Goal: Register for event/course

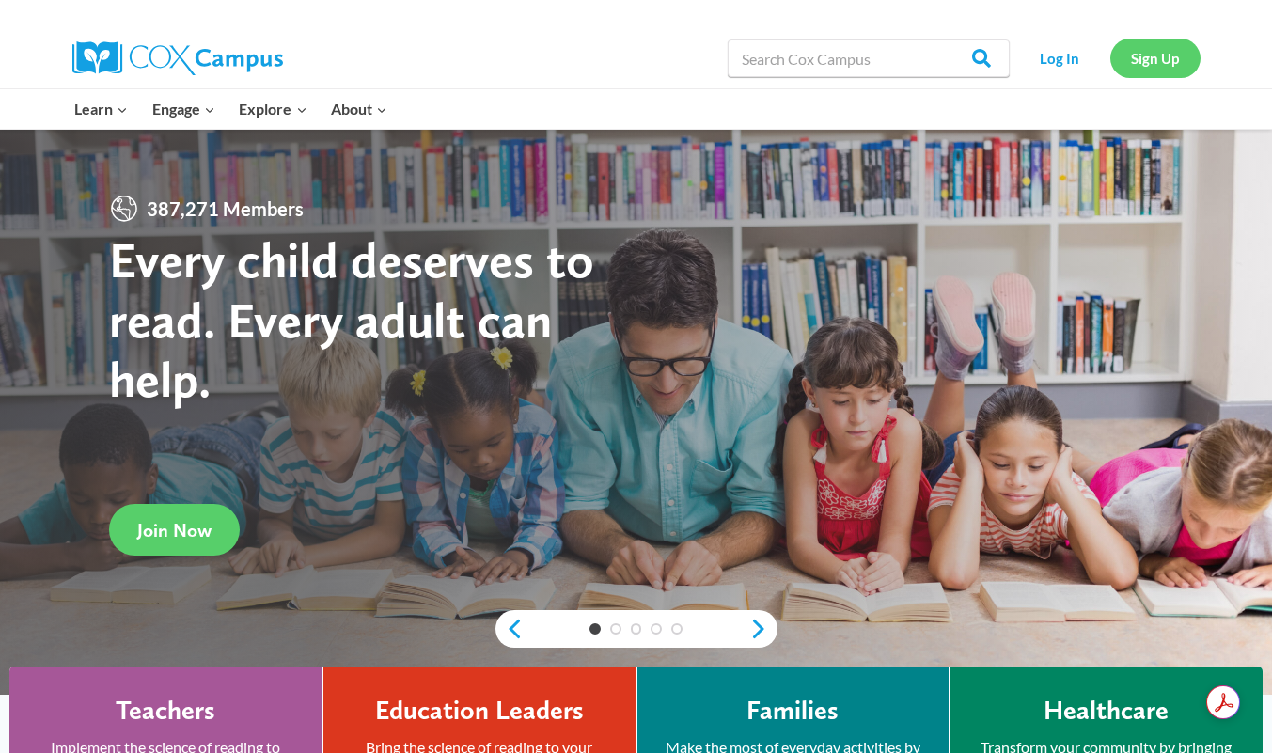
click at [1139, 67] on link "Sign Up" at bounding box center [1155, 58] width 90 height 39
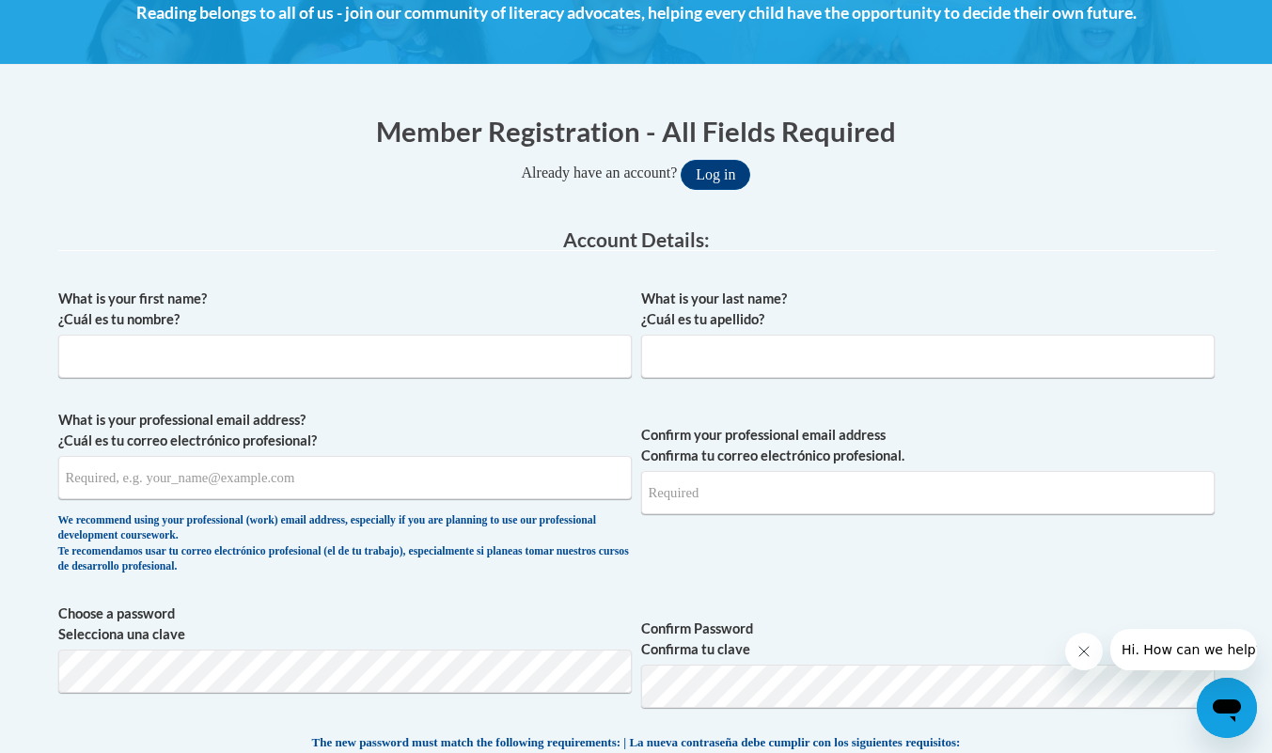
scroll to position [291, 0]
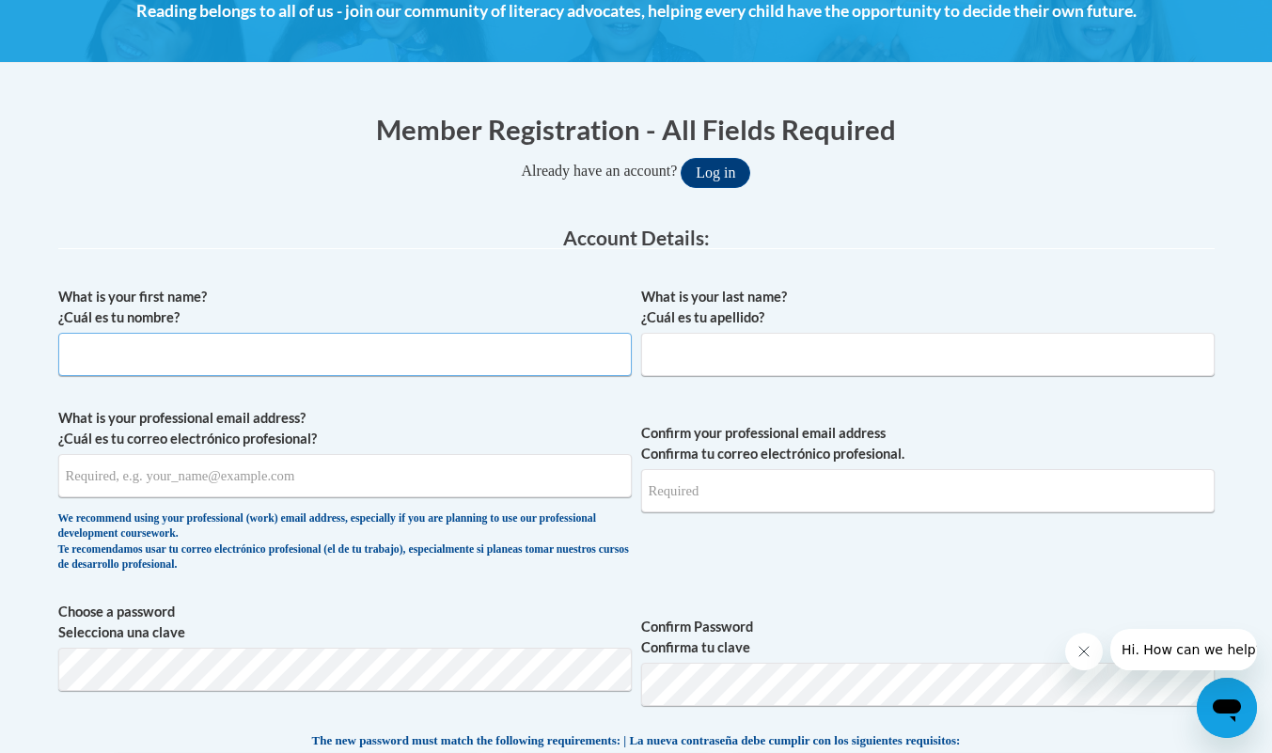
click at [447, 356] on input "What is your first name? ¿Cuál es tu nombre?" at bounding box center [345, 354] width 574 height 43
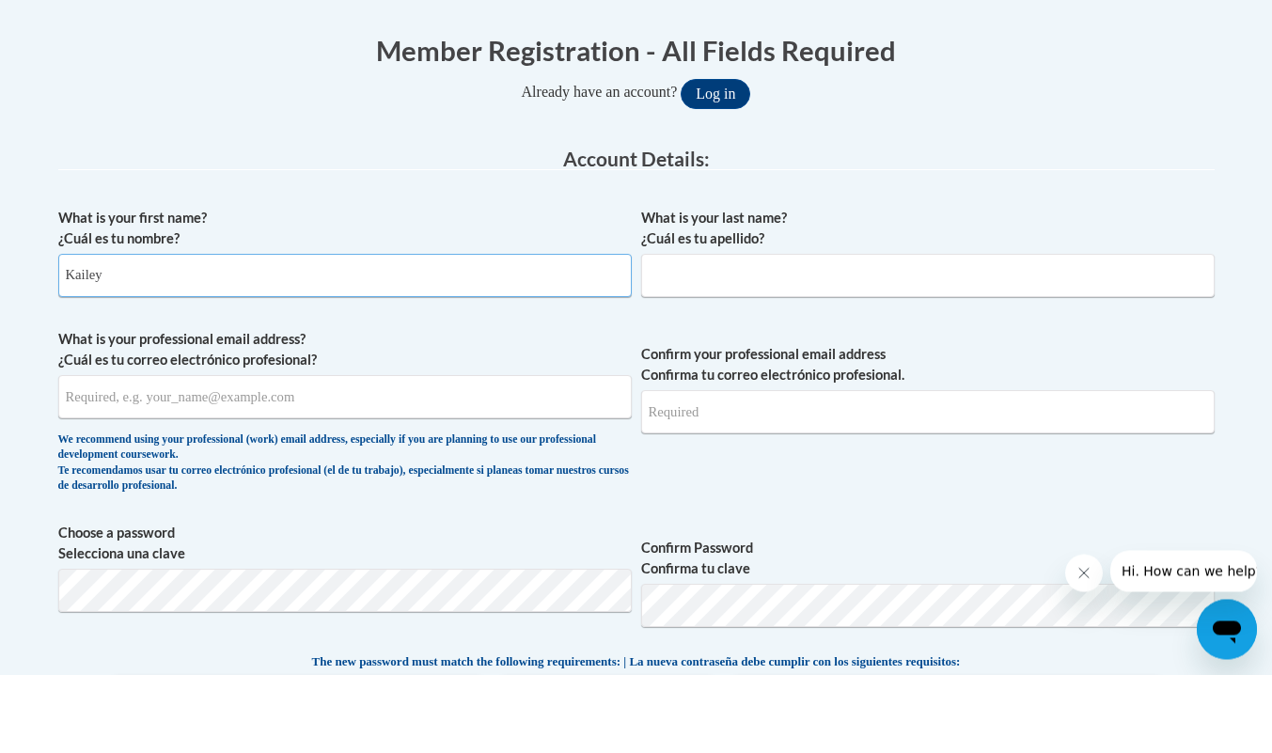
type input "Kailey"
click at [792, 356] on input "What is your last name? ¿Cuál es tu apellido?" at bounding box center [928, 354] width 574 height 43
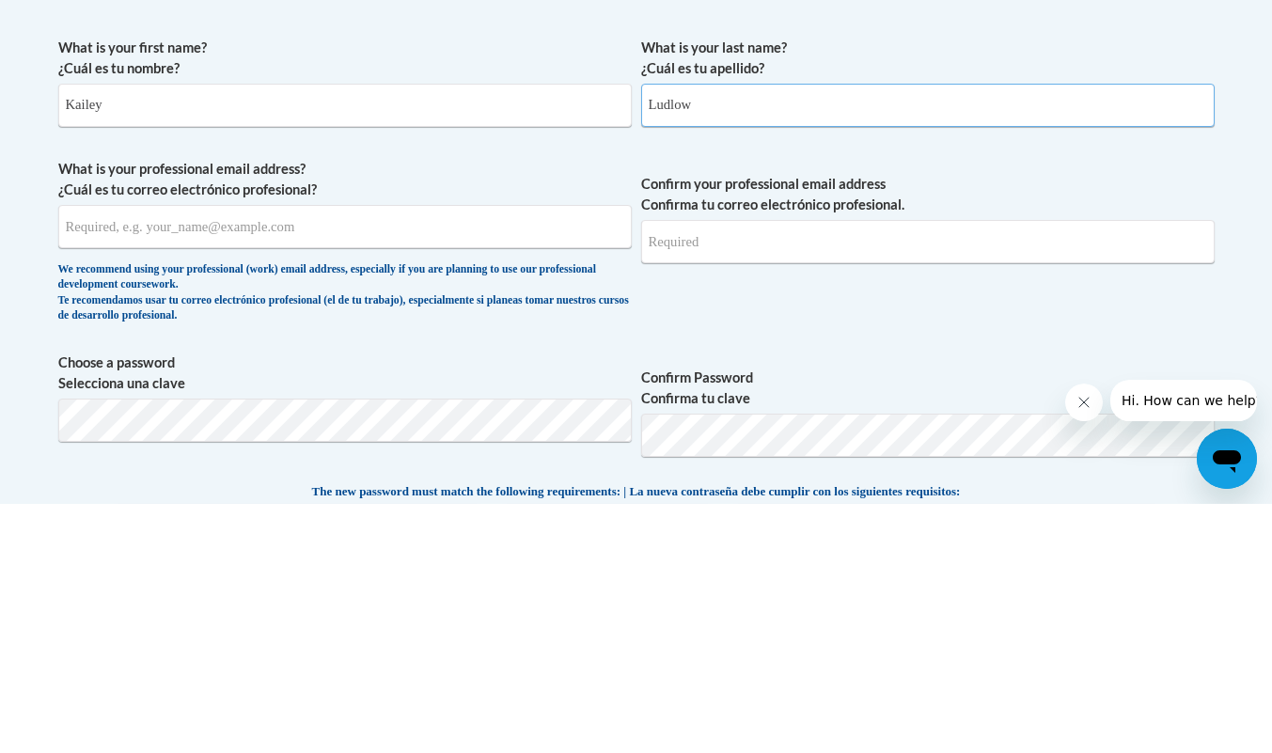
type input "Ludlow"
click at [417, 476] on input "What is your professional email address? ¿Cuál es tu correo electrónico profesi…" at bounding box center [345, 475] width 574 height 43
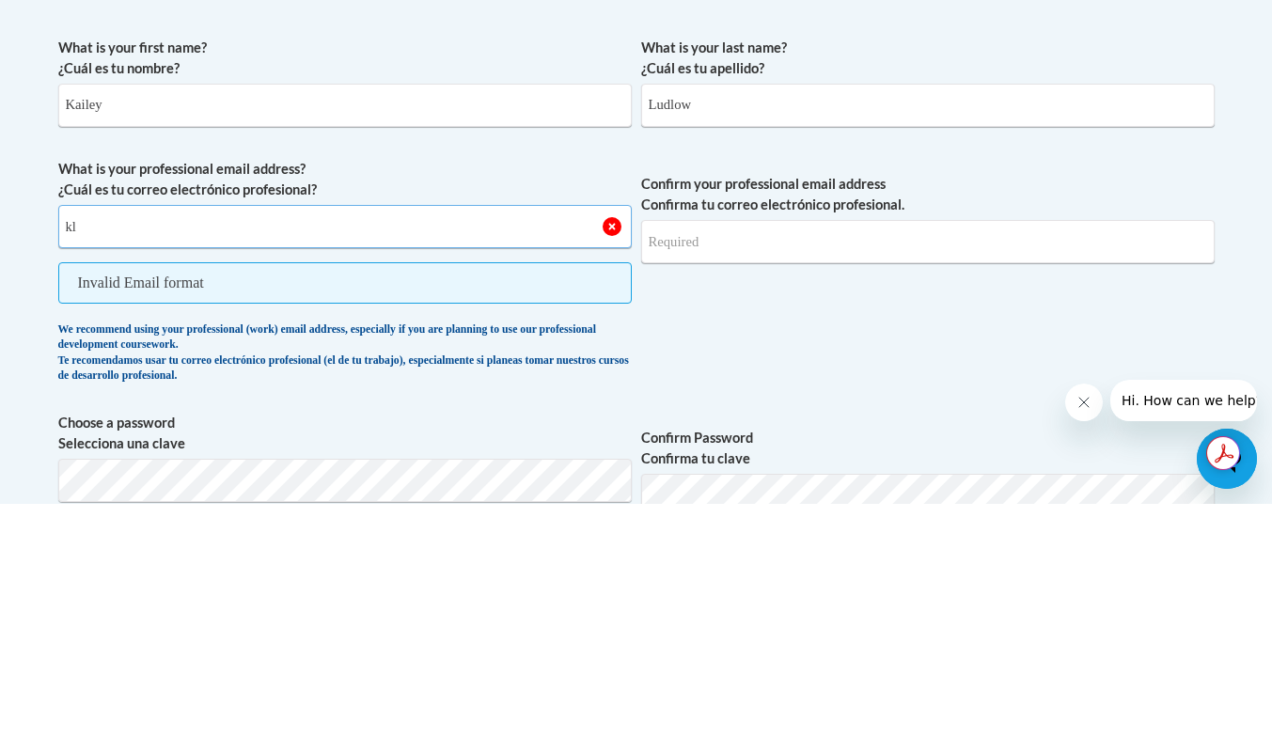
type input "k"
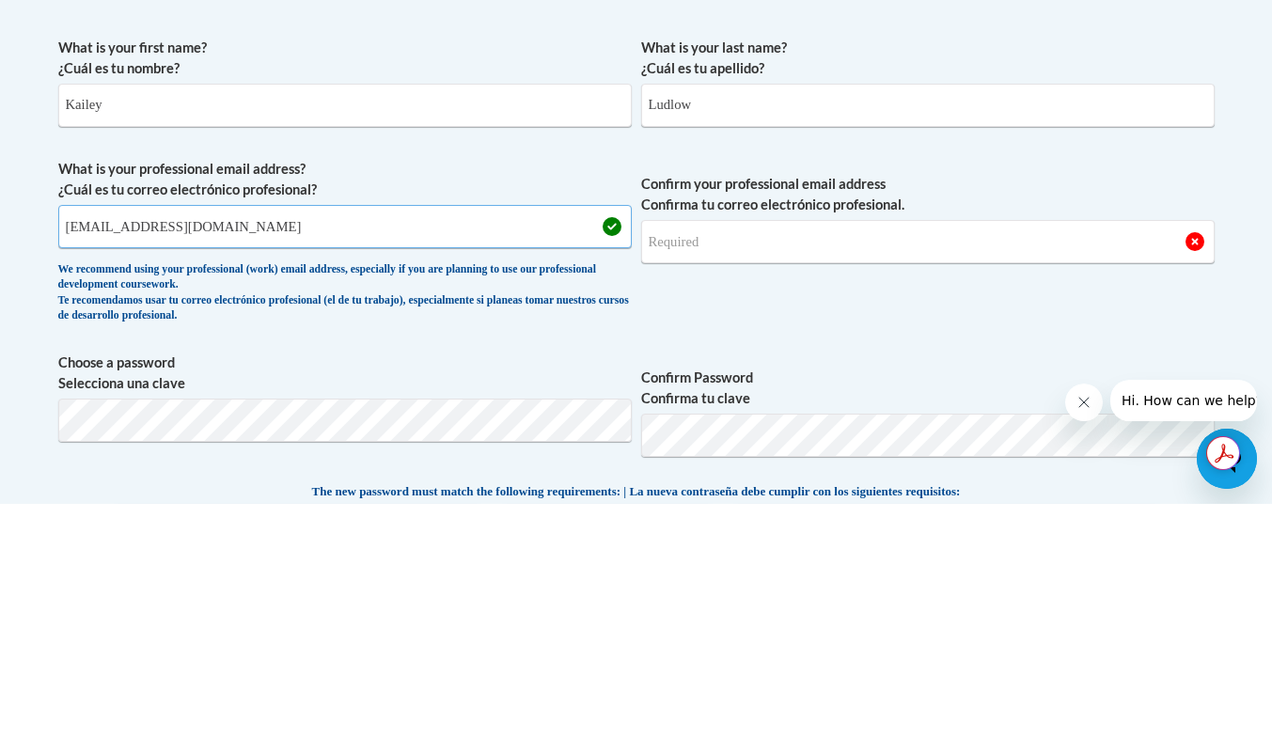
type input "ludlowkm01@buffalostate.edu"
click at [778, 495] on input "Confirm your professional email address Confirma tu correo electrónico profesio…" at bounding box center [928, 490] width 574 height 43
type input "ludlowkm01@buffalostate.edu"
click at [1094, 558] on span "Confirm your professional email address Confirma tu correo electrónico profesio…" at bounding box center [928, 495] width 574 height 174
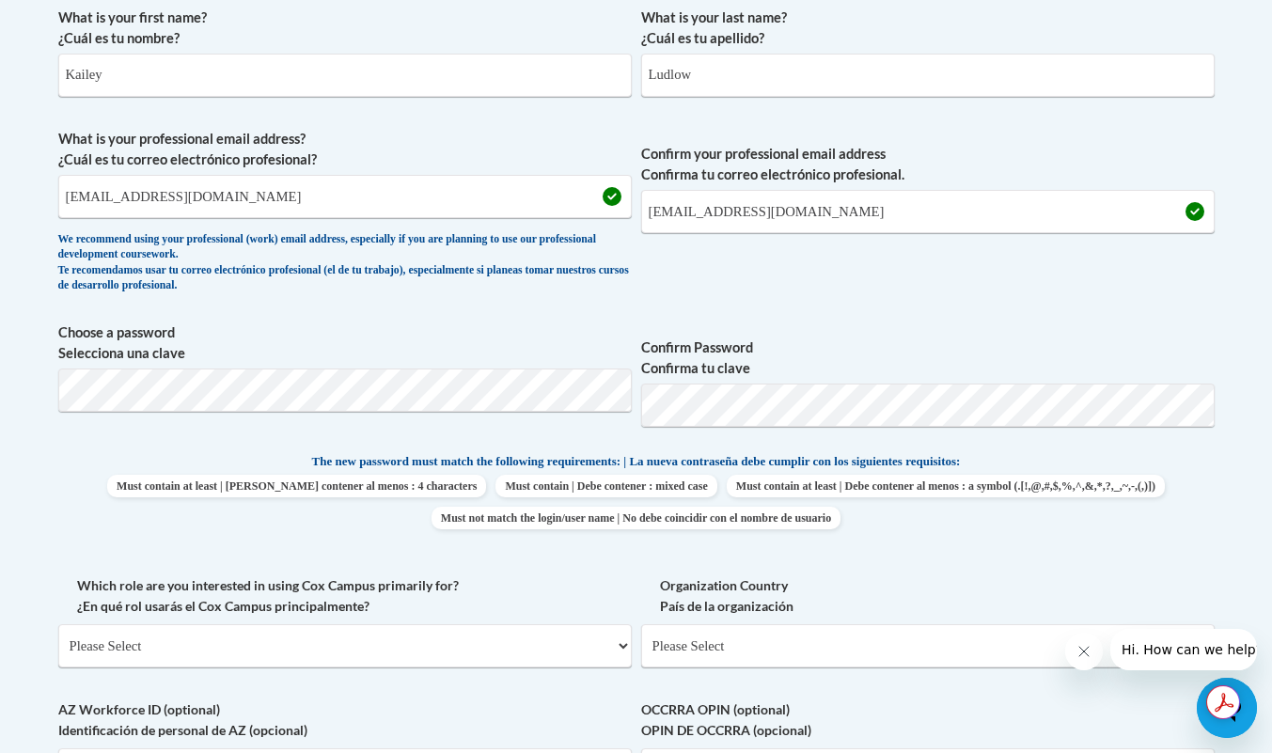
scroll to position [574, 0]
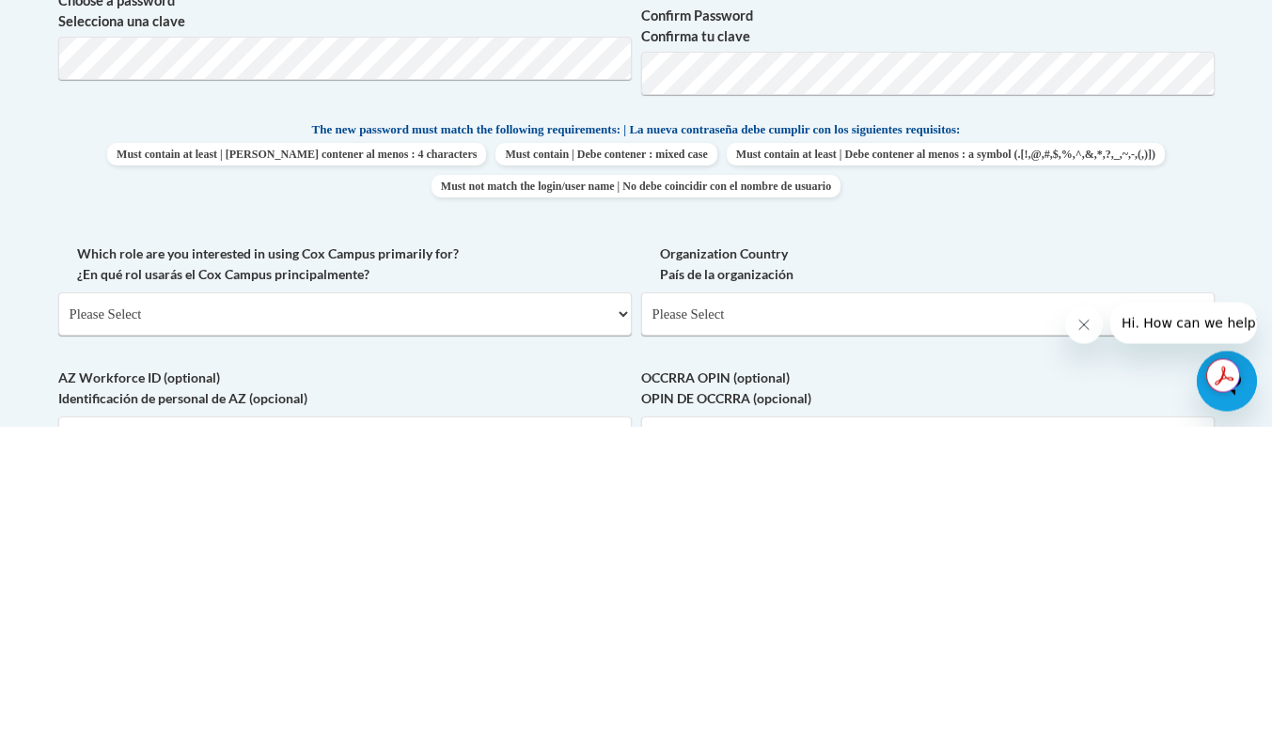
click at [1125, 571] on label "Organization Country País de la organización" at bounding box center [928, 591] width 574 height 41
click at [1125, 620] on select "Please Select United States | Estados Unidos Outside of the United States | Fue…" at bounding box center [928, 641] width 574 height 43
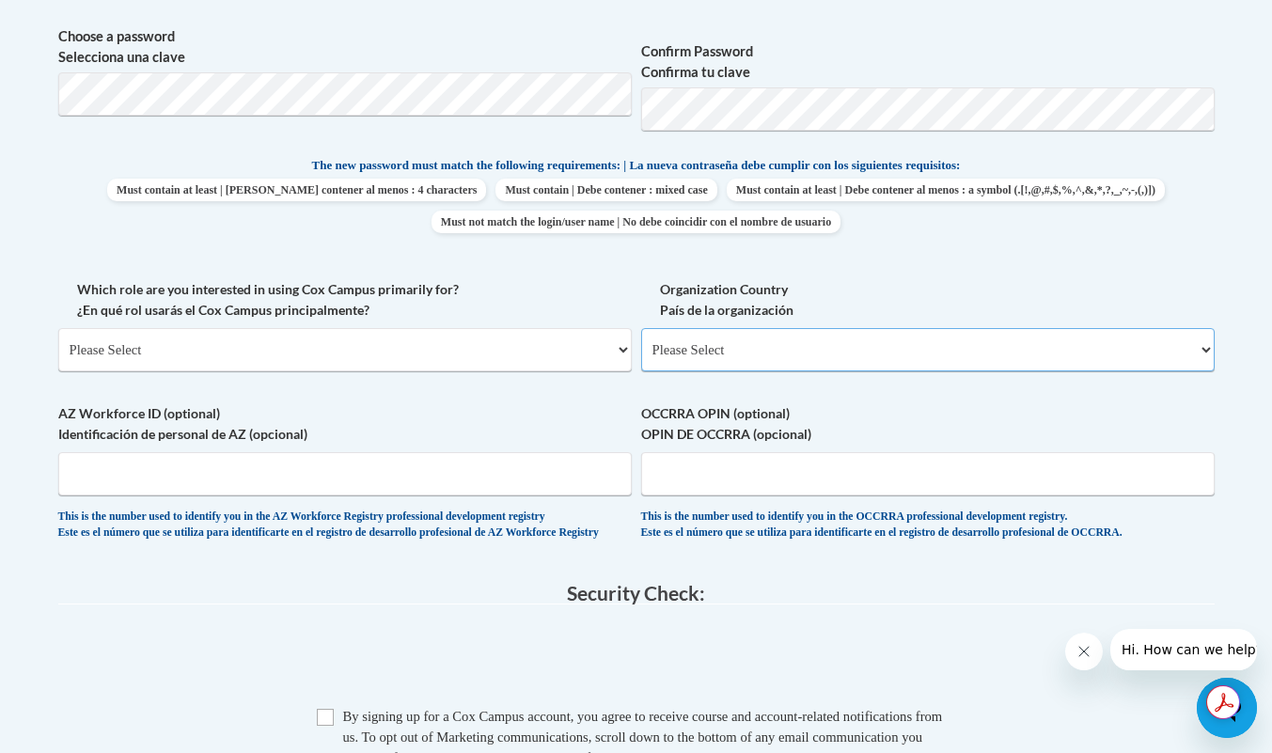
scroll to position [866, 0]
click at [149, 359] on select "Please Select College/University | Colegio/Universidad Community/Nonprofit Part…" at bounding box center [345, 349] width 574 height 43
select select "5a18ea06-2b54-4451-96f2-d152daf9eac5"
click at [58, 328] on select "Please Select College/University | Colegio/Universidad Community/Nonprofit Part…" at bounding box center [345, 349] width 574 height 43
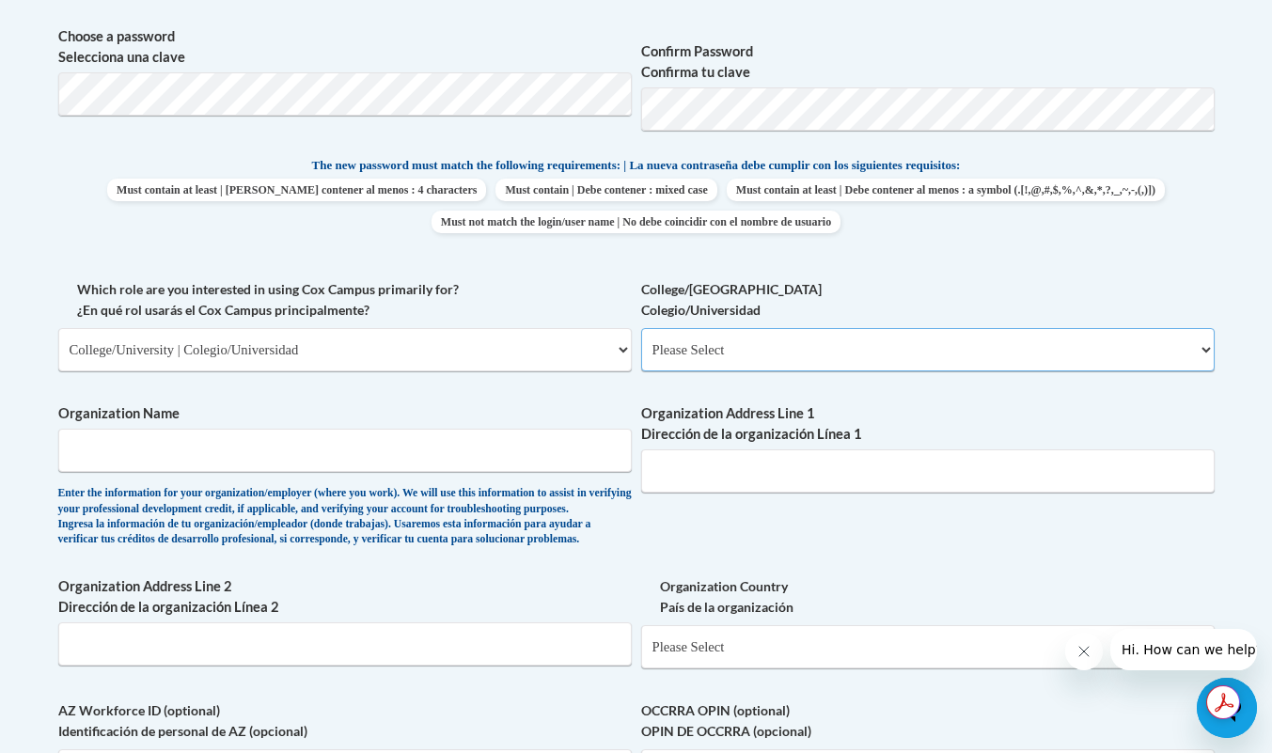
click at [868, 364] on select "Please Select College/University Staff | Empleado universitario College/Univers…" at bounding box center [928, 349] width 574 height 43
select select "99b32b07-cffc-426c-8bf6-0cd77760d84b"
click at [641, 328] on select "Please Select College/University Staff | Empleado universitario College/Univers…" at bounding box center [928, 349] width 574 height 43
click at [102, 453] on input "Organization Name" at bounding box center [345, 450] width 574 height 43
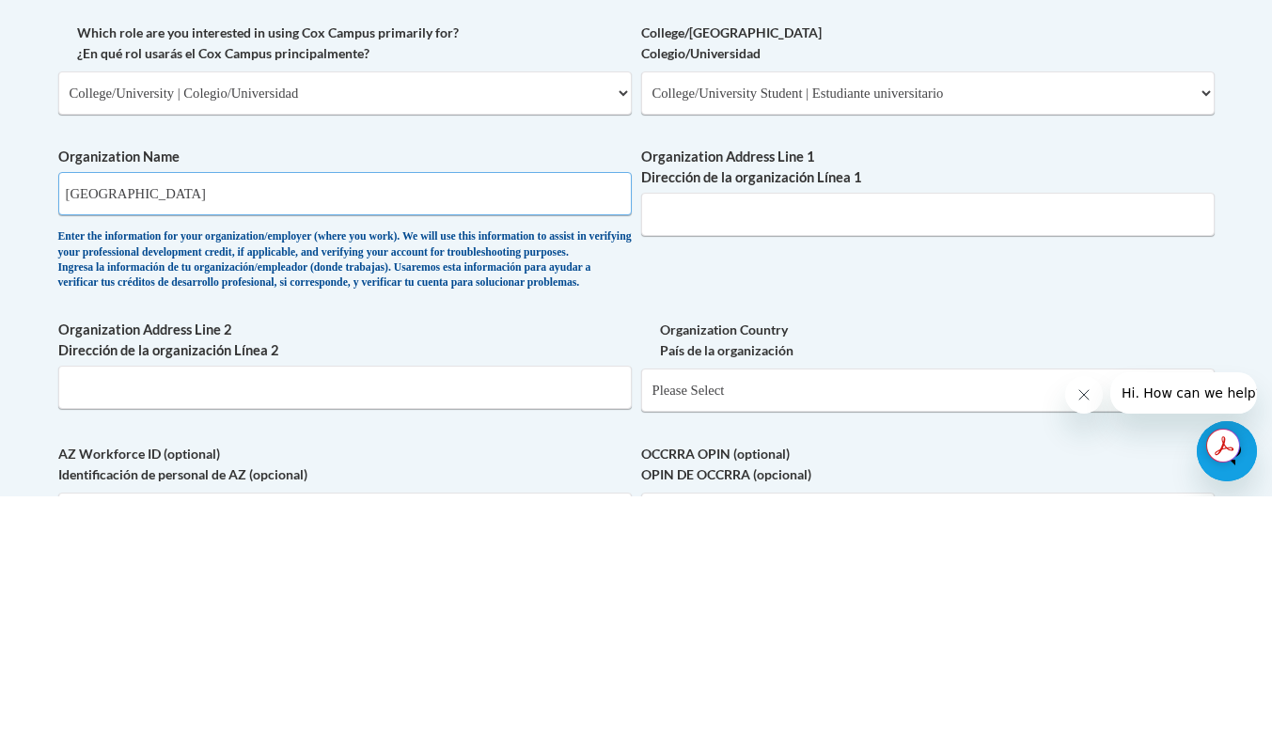
type input "Buffalo State University"
click at [743, 479] on input "Organization Address Line 1 Dirección de la organización Línea 1" at bounding box center [928, 470] width 574 height 43
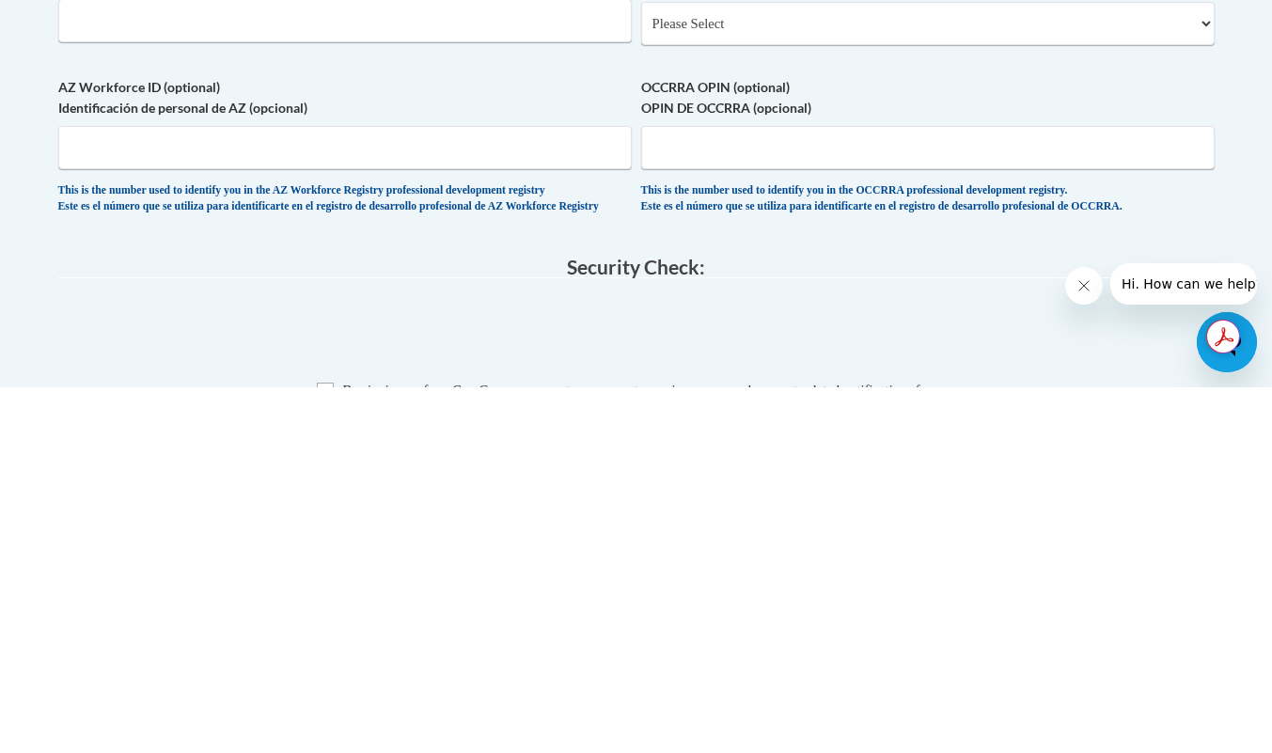
scroll to position [1156, 0]
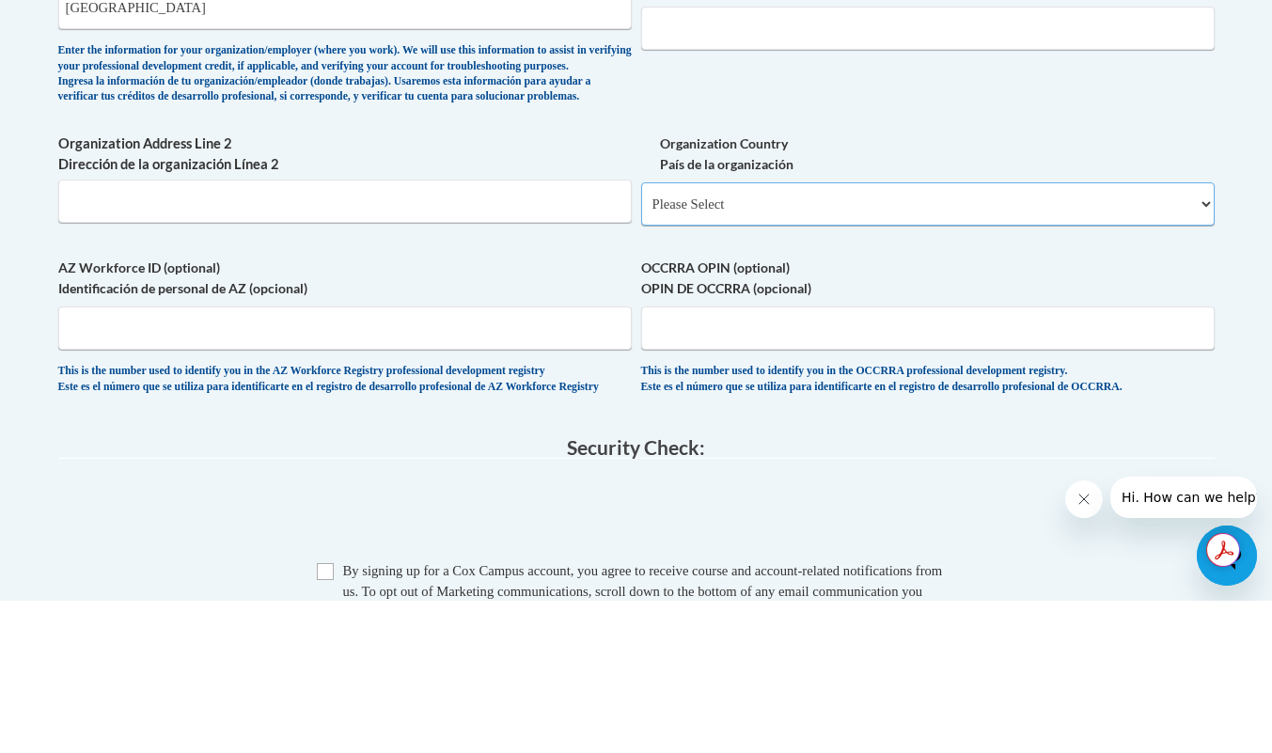
click at [924, 378] on select "Please Select United States | Estados Unidos Outside of the United States | Fue…" at bounding box center [928, 356] width 574 height 43
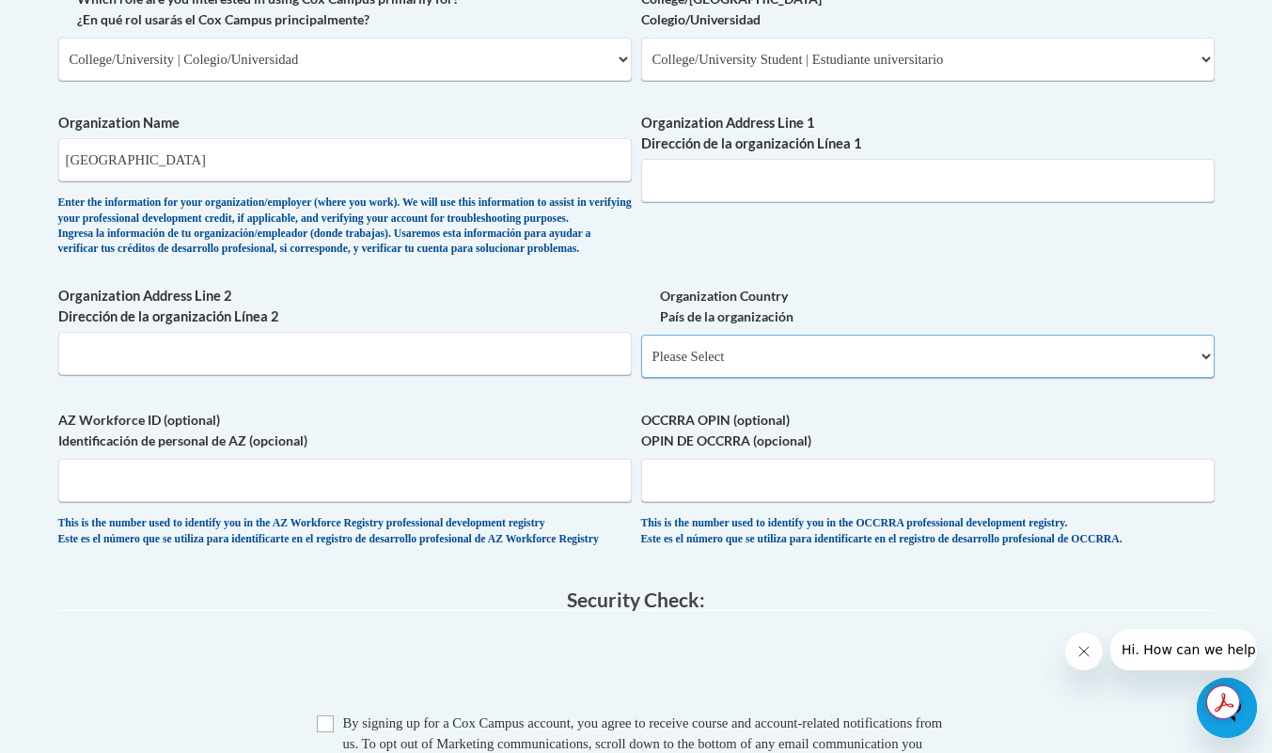
select select "ad49bcad-a171-4b2e-b99c-48b446064914"
click at [641, 365] on select "Please Select United States | Estados Unidos Outside of the United States | Fue…" at bounding box center [928, 356] width 574 height 43
select select
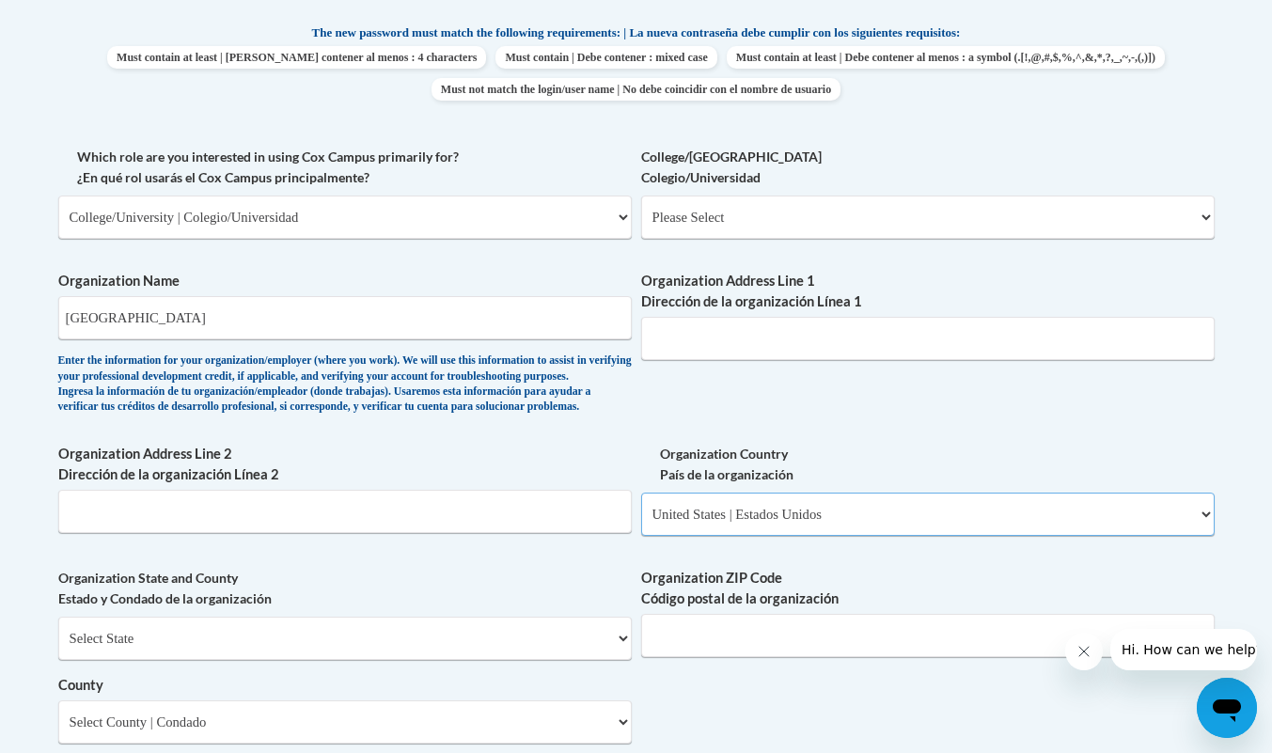
scroll to position [999, 0]
click at [933, 338] on input "Organization Address Line 1 Dirección de la organización Línea 1" at bounding box center [928, 337] width 574 height 43
click at [717, 336] on input "Organization Address Line 1 Dirección de la organización Línea 1" at bounding box center [928, 337] width 574 height 43
click at [874, 338] on input "1300 Elmwood Ave Buffalo NY" at bounding box center [928, 337] width 574 height 43
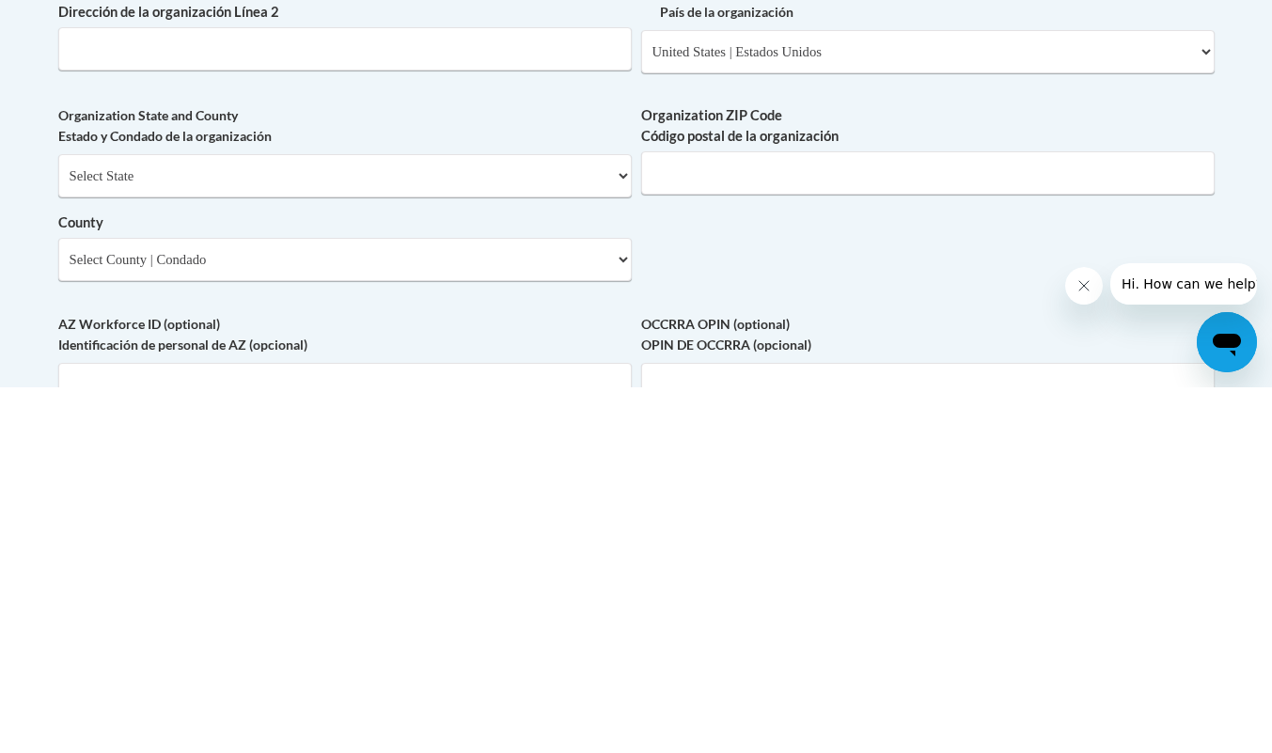
scroll to position [1121, 0]
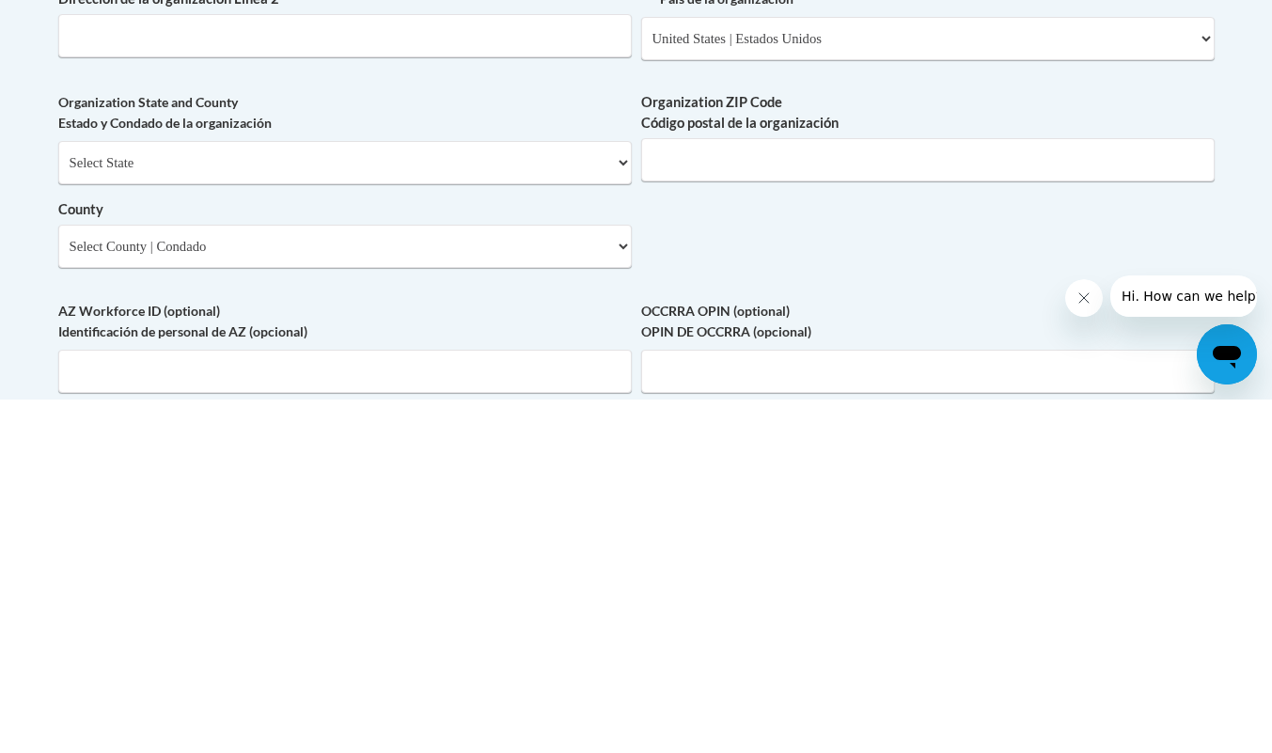
type input "1300 Elmwood Ave Buffalo NY 14222"
click at [118, 538] on select "Select State Alabama Alaska Arizona Arkansas California Colorado Connecticut De…" at bounding box center [345, 516] width 574 height 43
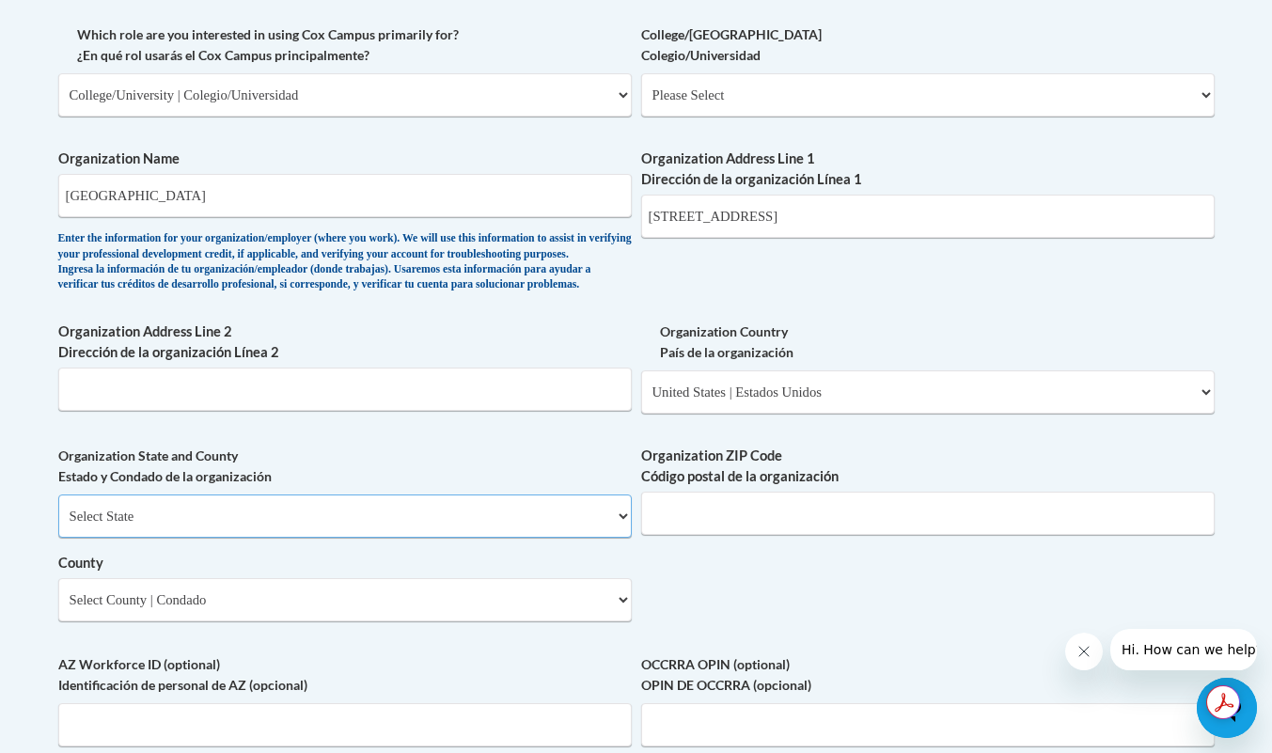
select select "New York"
click at [58, 526] on select "Select State Alabama Alaska Arizona Arkansas California Colorado Connecticut De…" at bounding box center [345, 516] width 574 height 43
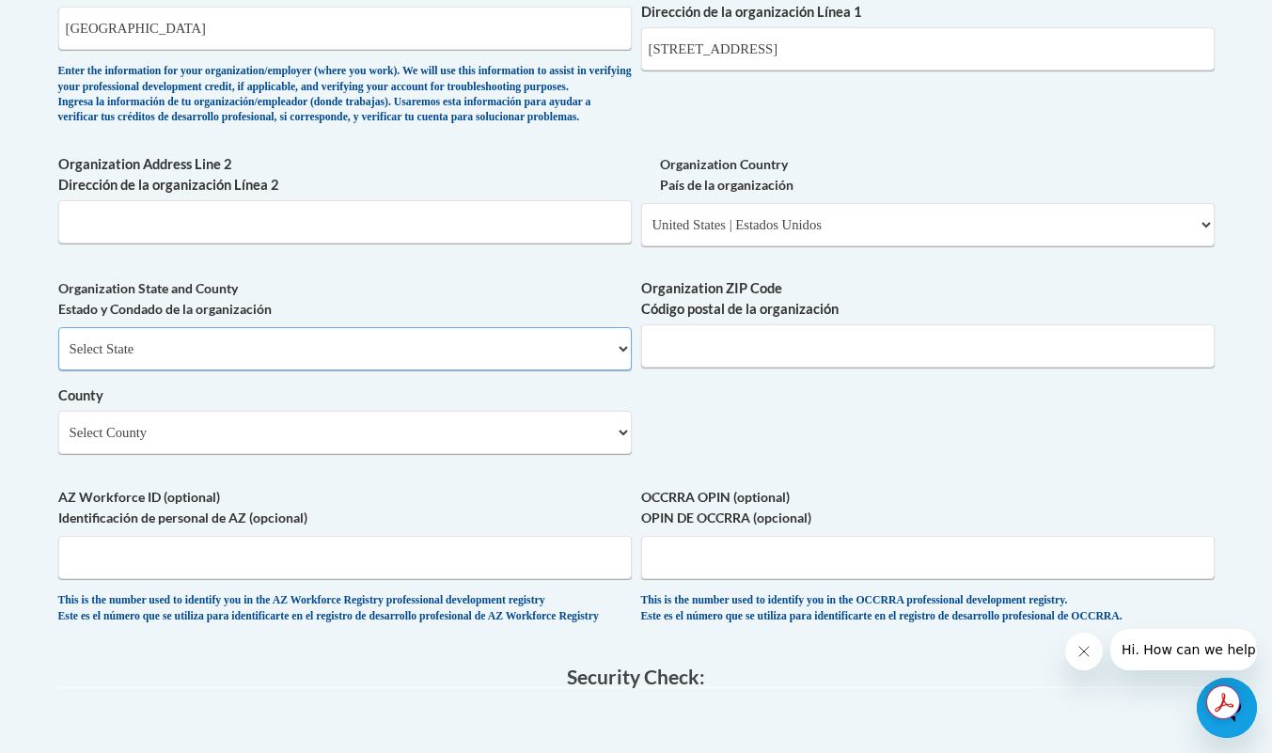
scroll to position [1292, 0]
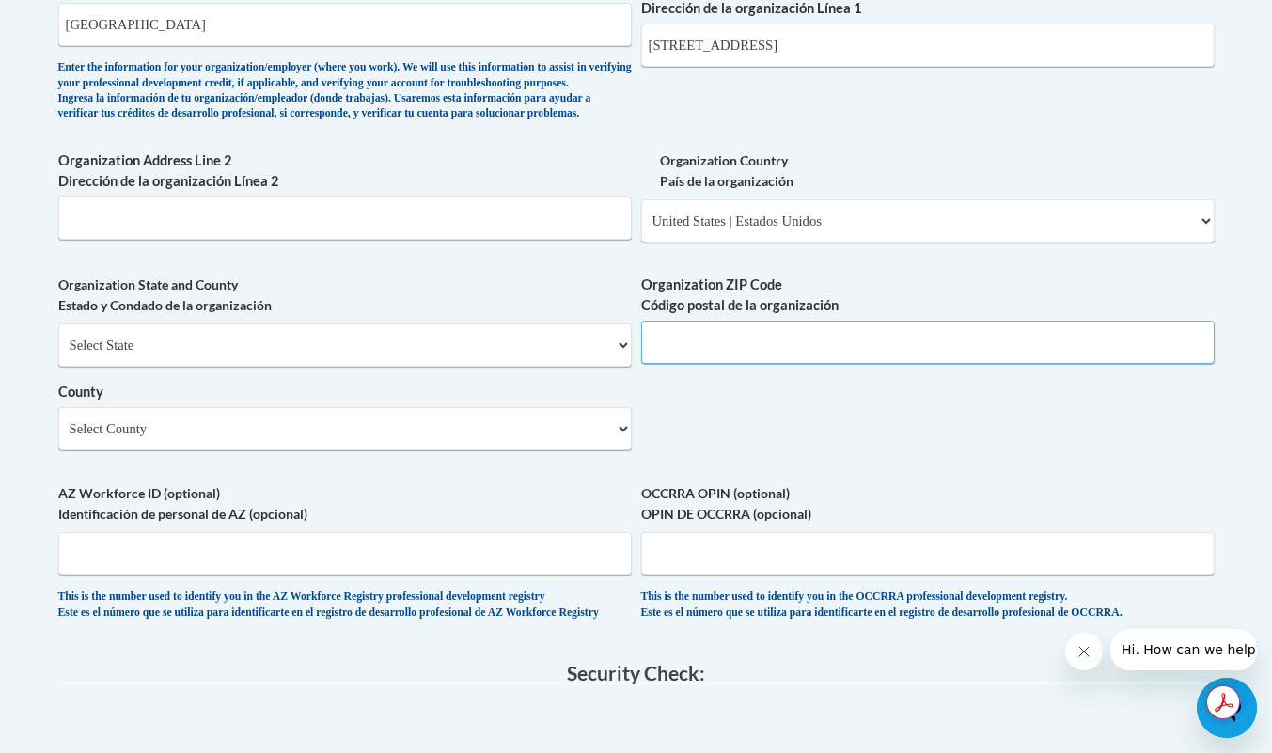
click at [750, 364] on input "Organization ZIP Code Código postal de la organización" at bounding box center [928, 342] width 574 height 43
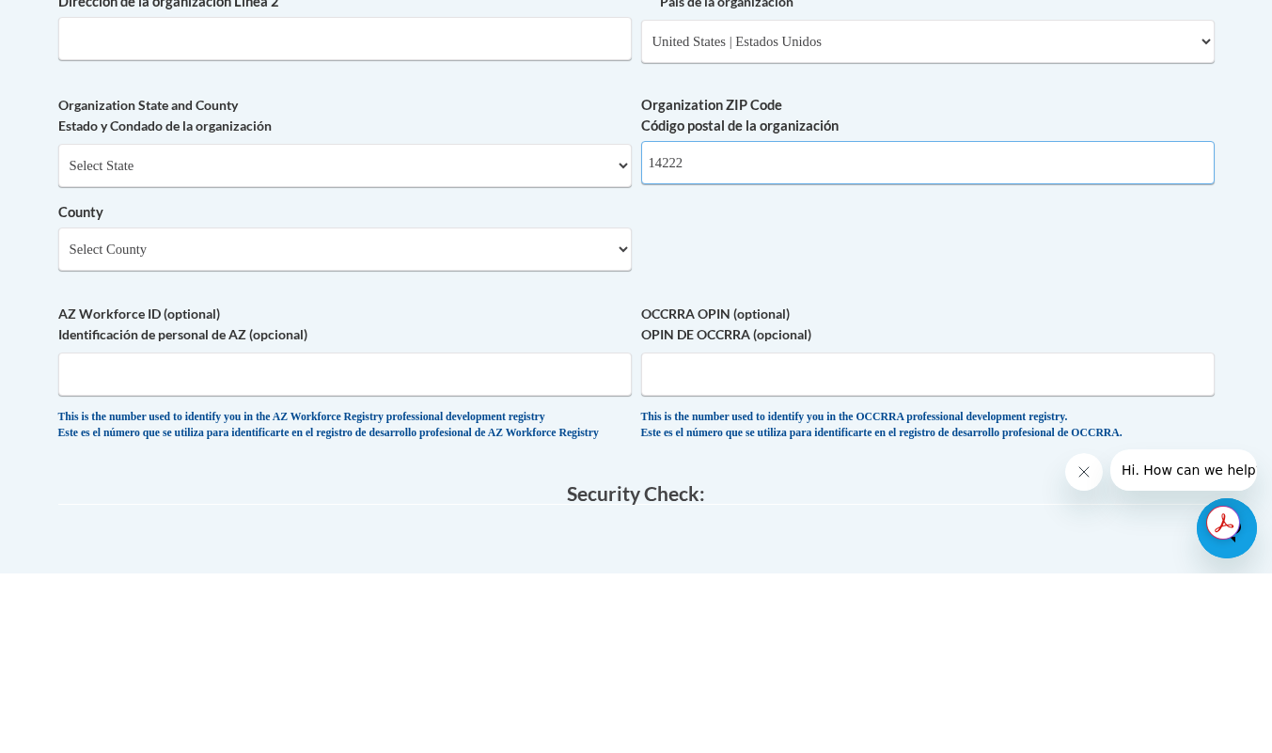
type input "14222"
click at [494, 450] on select "Select County Albany Allegany Bronx Broome Cattaraugus Cayuga Chautauqua Chemun…" at bounding box center [345, 428] width 574 height 43
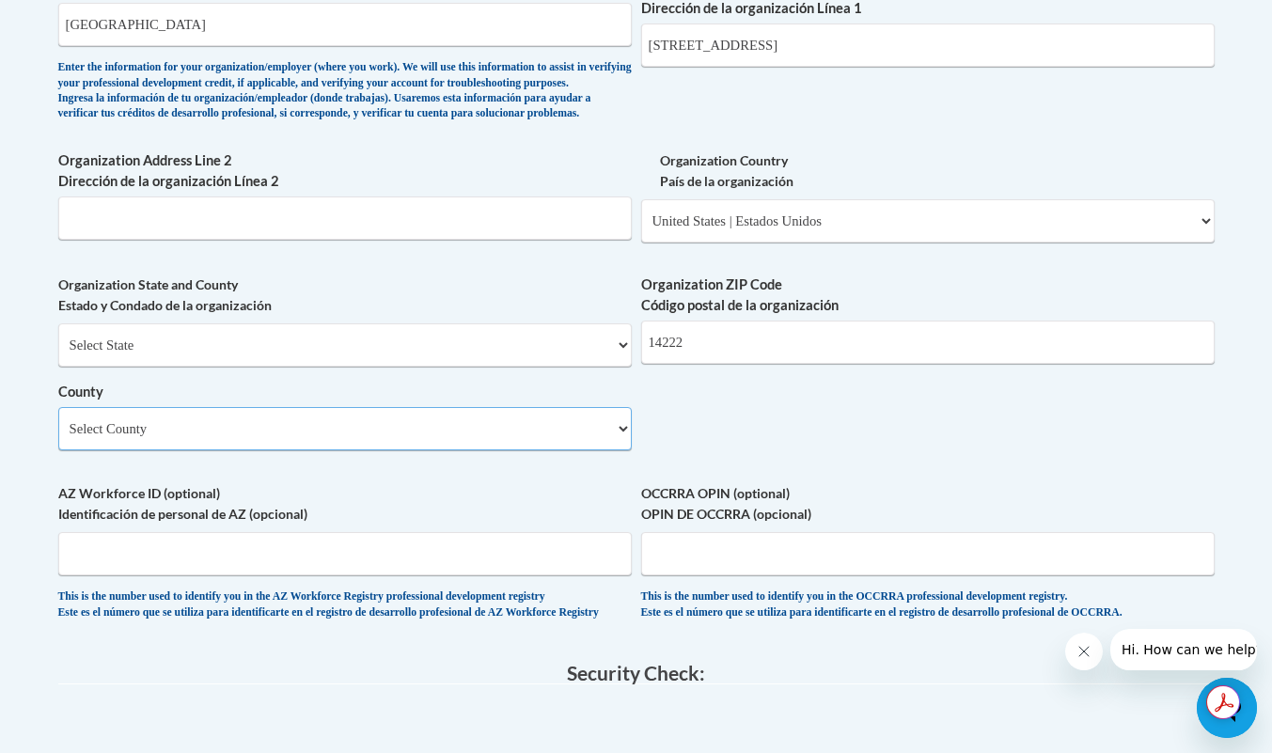
select select "Erie"
click at [58, 438] on select "Select County Albany Allegany Bronx Broome Cattaraugus Cayuga Chautauqua Chemun…" at bounding box center [345, 428] width 574 height 43
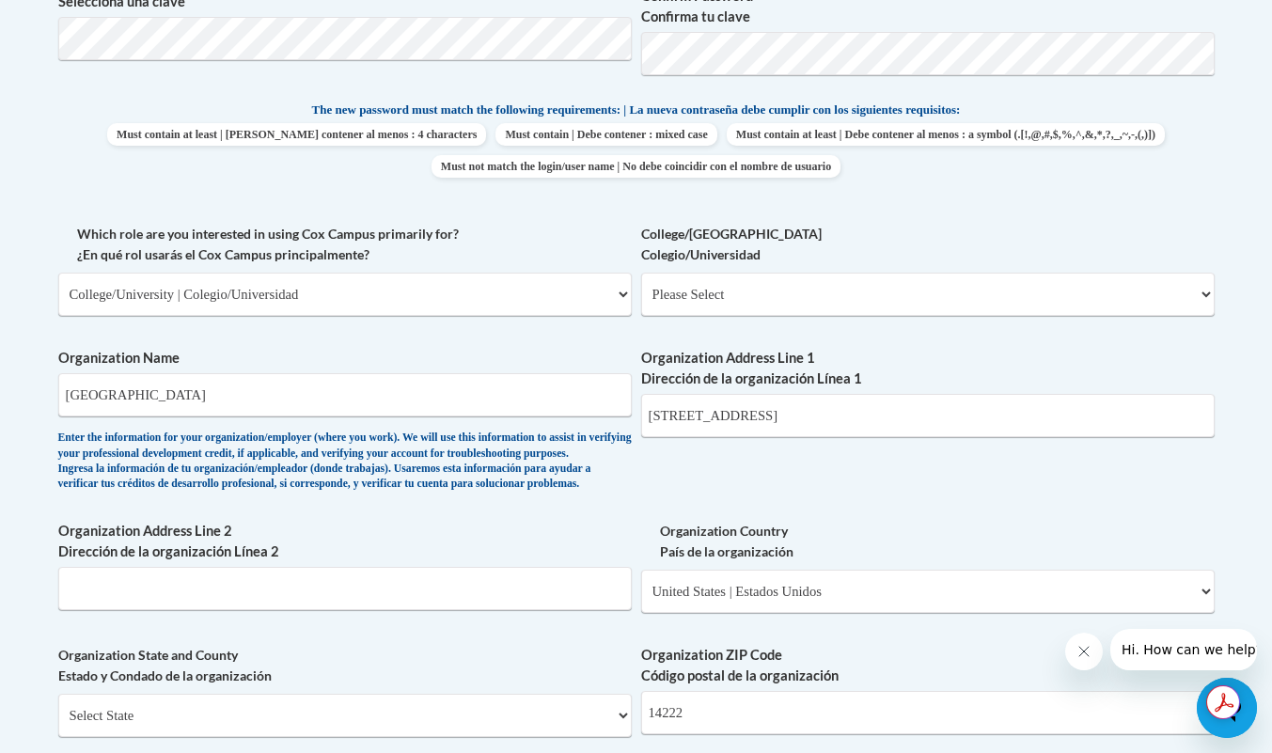
scroll to position [922, 0]
click at [1023, 307] on select "Please Select College/University Staff | Empleado universitario College/Univers…" at bounding box center [928, 293] width 574 height 43
select select "99b32b07-cffc-426c-8bf6-0cd77760d84b"
click at [641, 272] on select "Please Select College/University Staff | Empleado universitario College/Univers…" at bounding box center [928, 293] width 574 height 43
select select "null"
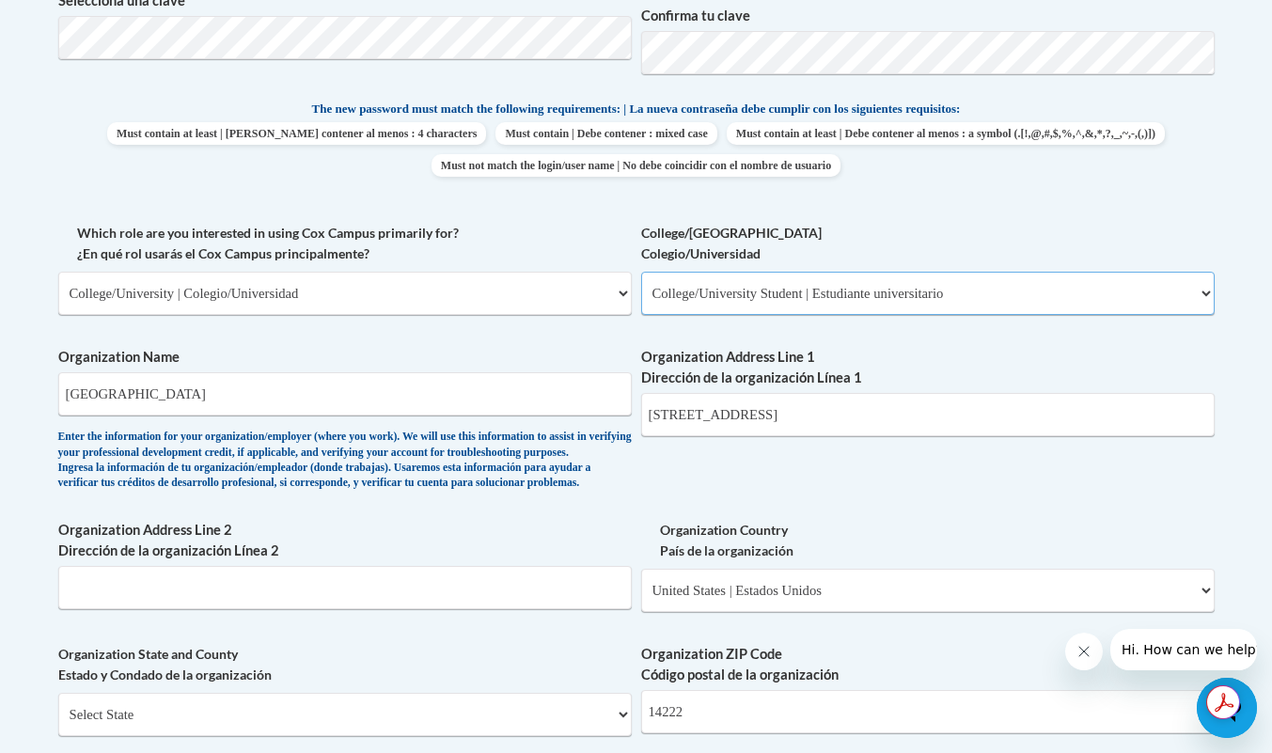
select select "null"
click at [912, 419] on input "1300 Elmwood Ave Buffalo NY 14222" at bounding box center [928, 414] width 574 height 43
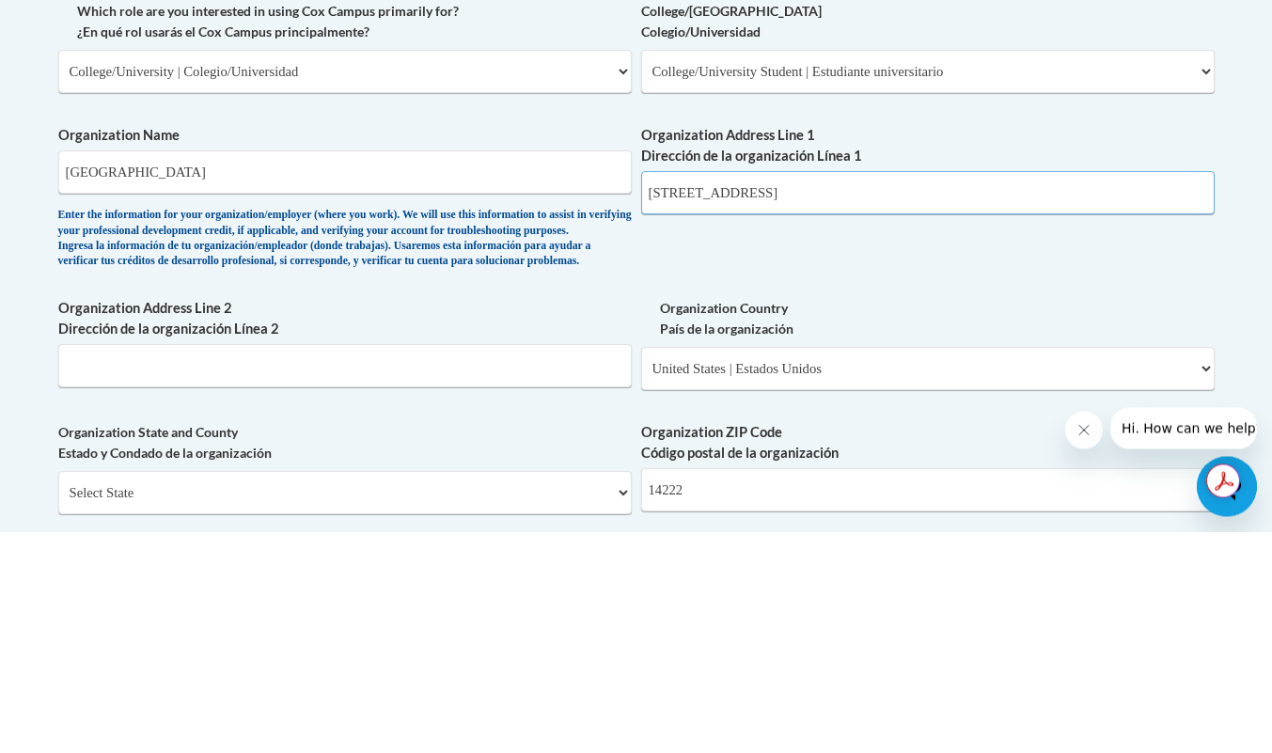
type input "1300 Elmwood Ave"
click at [1223, 532] on div "Member Registration - All Fields Required Already have an account? Log in Prefe…" at bounding box center [636, 445] width 1185 height 1973
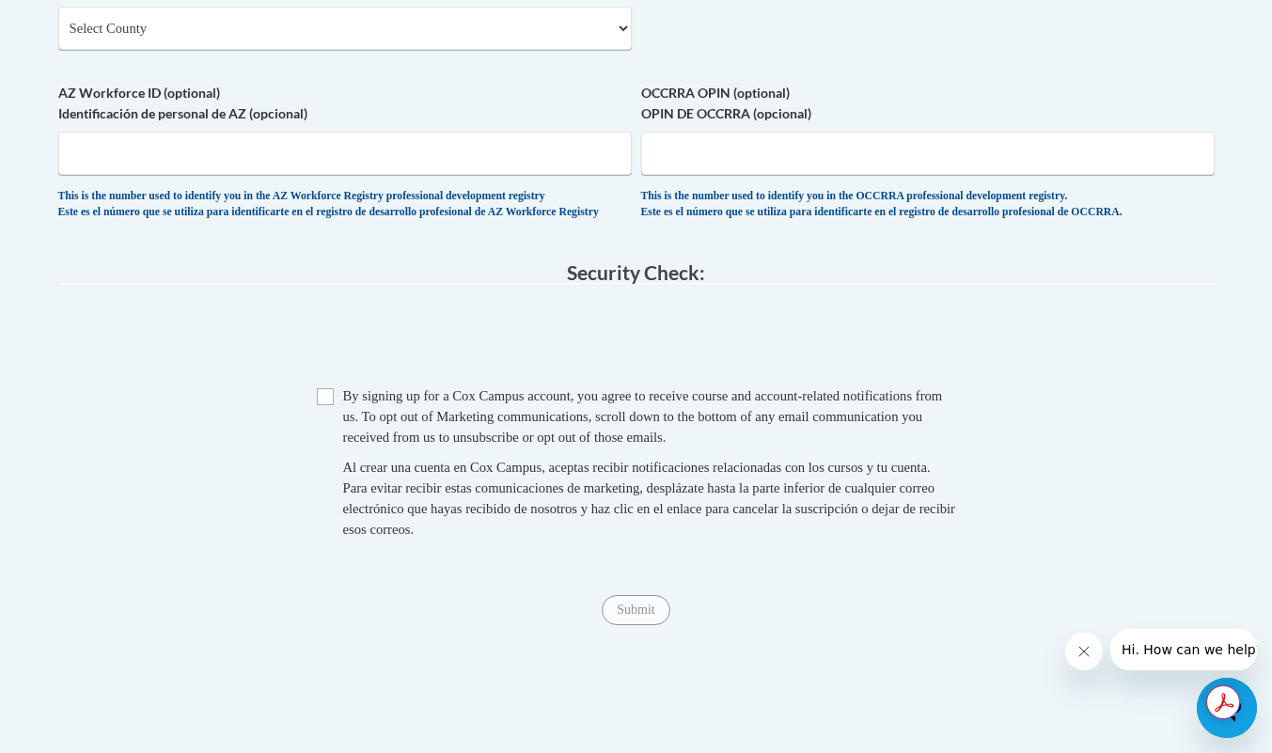
scroll to position [1694, 0]
click at [319, 403] on input "Checkbox" at bounding box center [325, 394] width 17 height 17
checkbox input "true"
click at [633, 623] on input "Submit" at bounding box center [636, 608] width 68 height 30
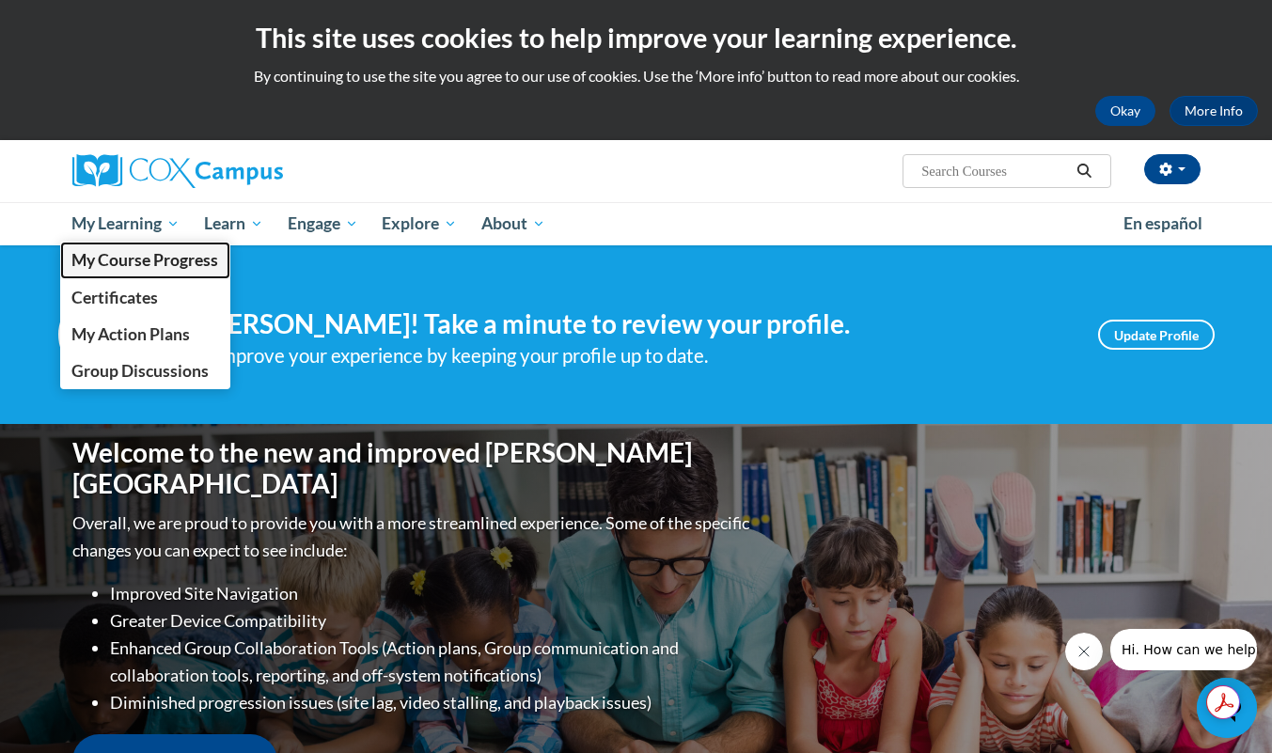
click at [103, 244] on link "My Course Progress" at bounding box center [145, 260] width 171 height 37
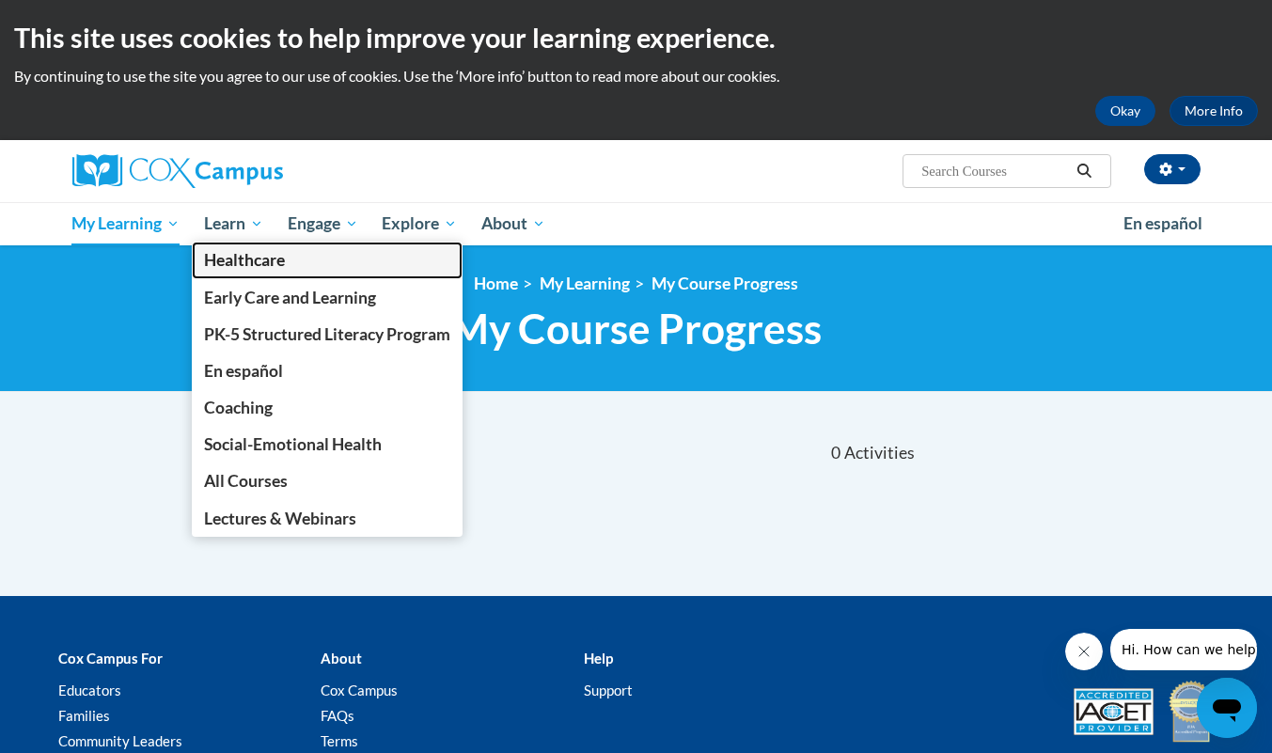
click at [226, 244] on link "Healthcare" at bounding box center [327, 260] width 271 height 37
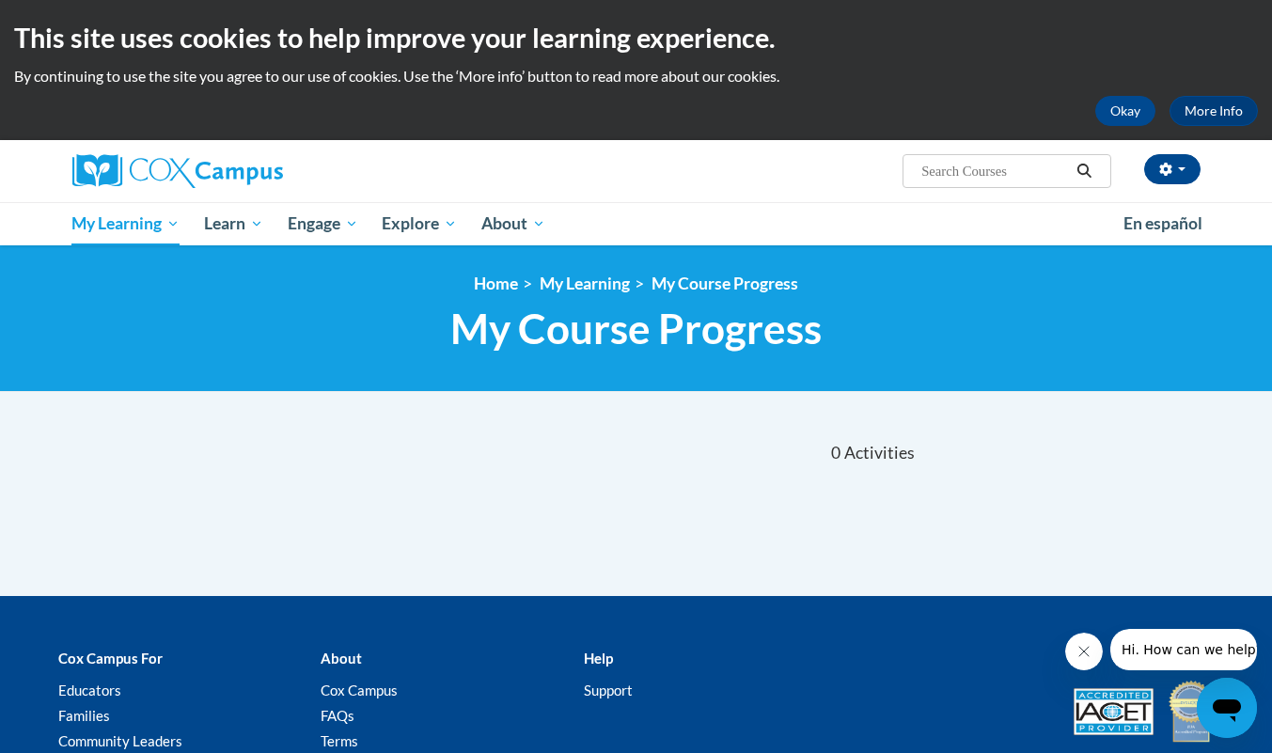
click at [1147, 483] on div "Sort Date Enrolled Title (A-Z) «« « 1-0 » »» 0 Activities CEUs" at bounding box center [636, 508] width 1185 height 176
click at [253, 214] on span "Learn" at bounding box center [233, 223] width 59 height 23
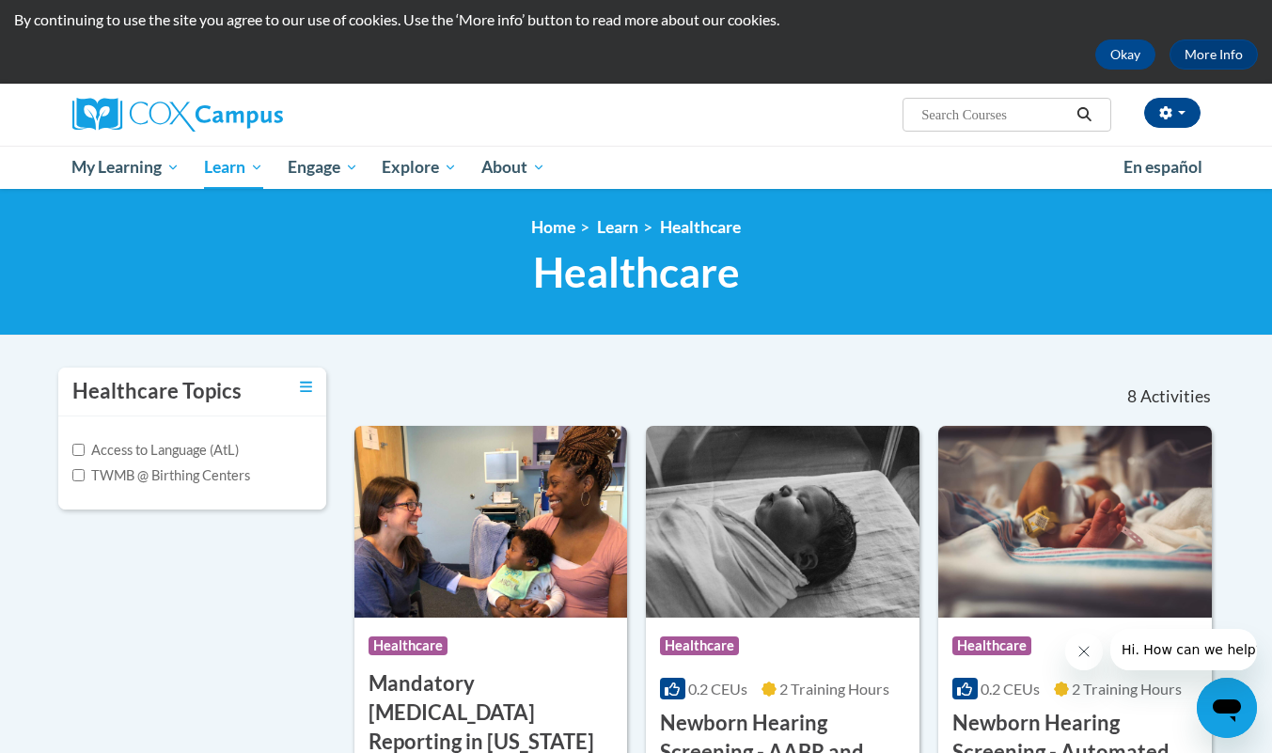
scroll to position [55, 0]
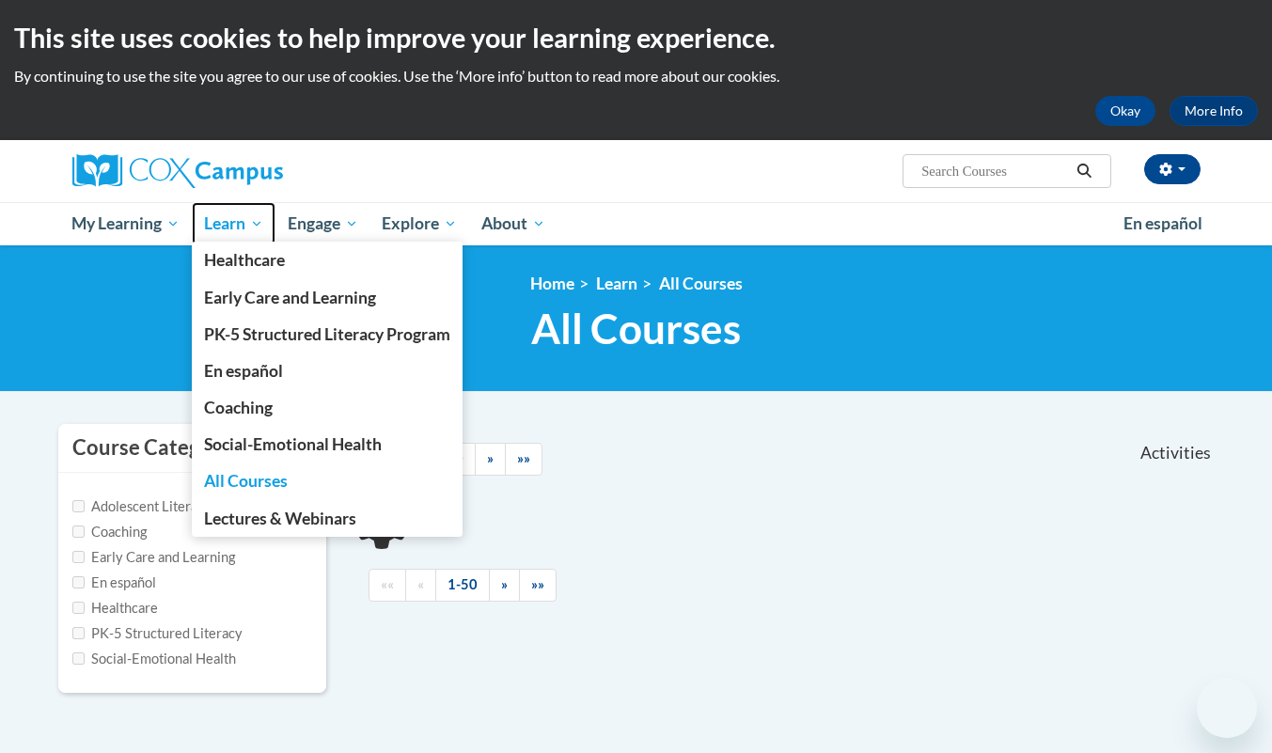
click at [259, 226] on span "Learn" at bounding box center [233, 223] width 59 height 23
click at [261, 230] on span "Learn" at bounding box center [233, 223] width 59 height 23
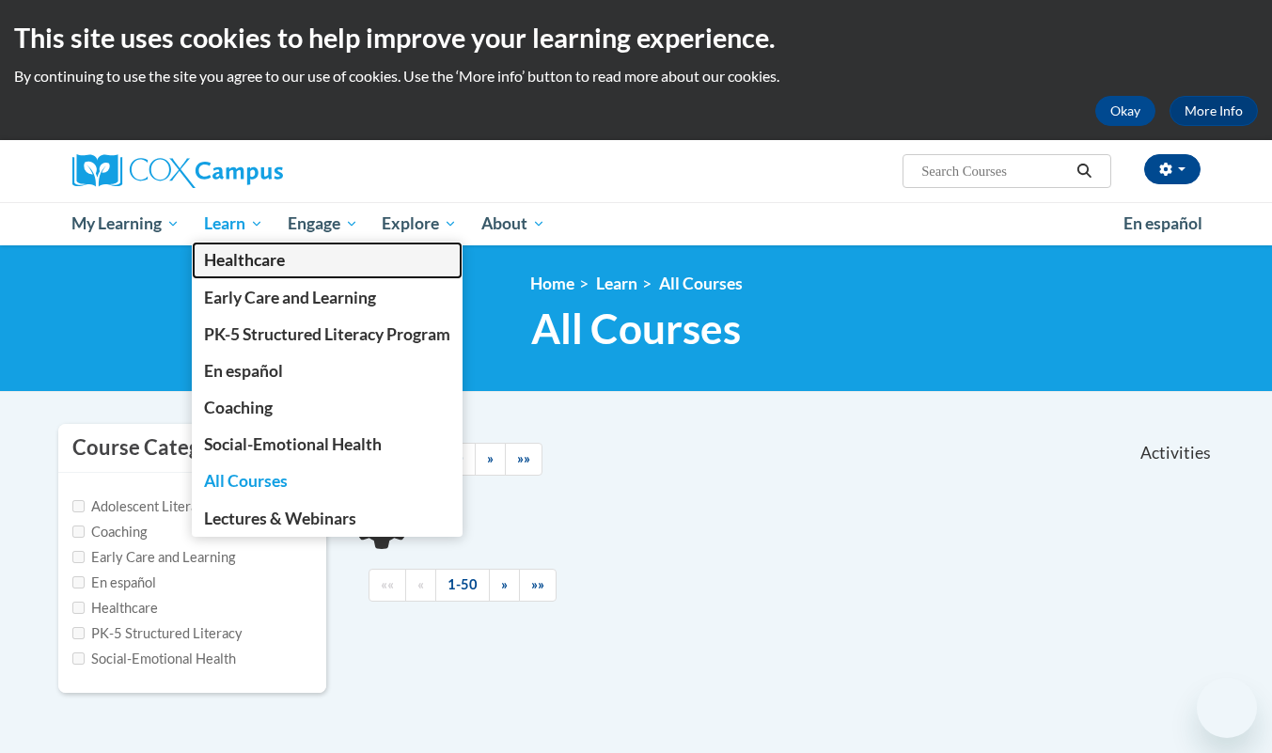
click at [255, 244] on link "Healthcare" at bounding box center [327, 260] width 271 height 37
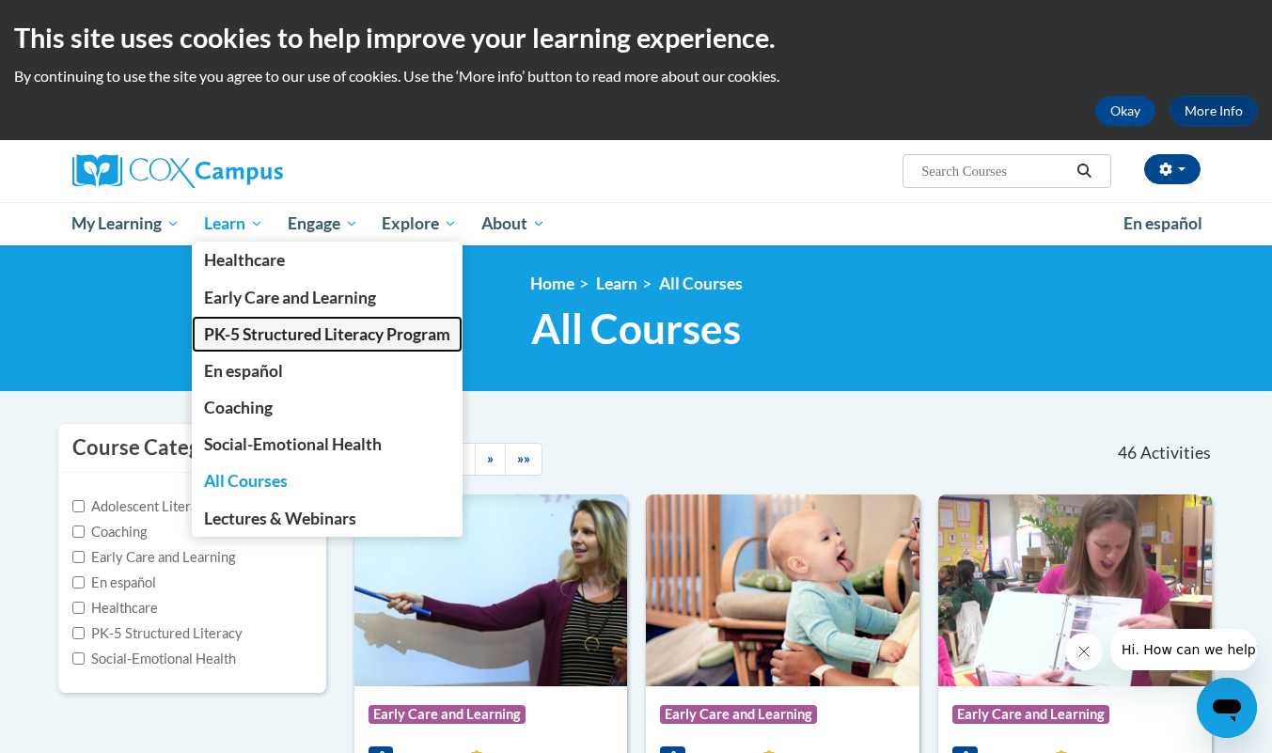
click at [399, 341] on span "PK-5 Structured Literacy Program" at bounding box center [327, 334] width 246 height 20
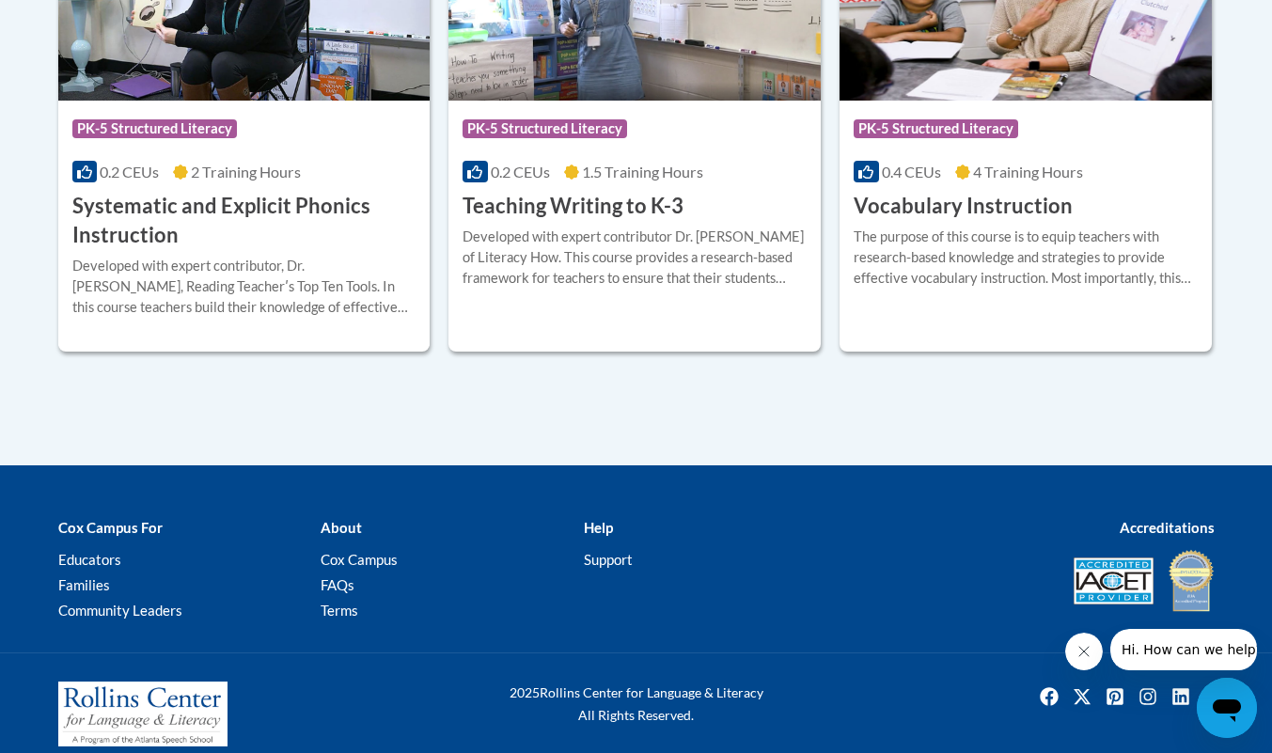
scroll to position [2387, 0]
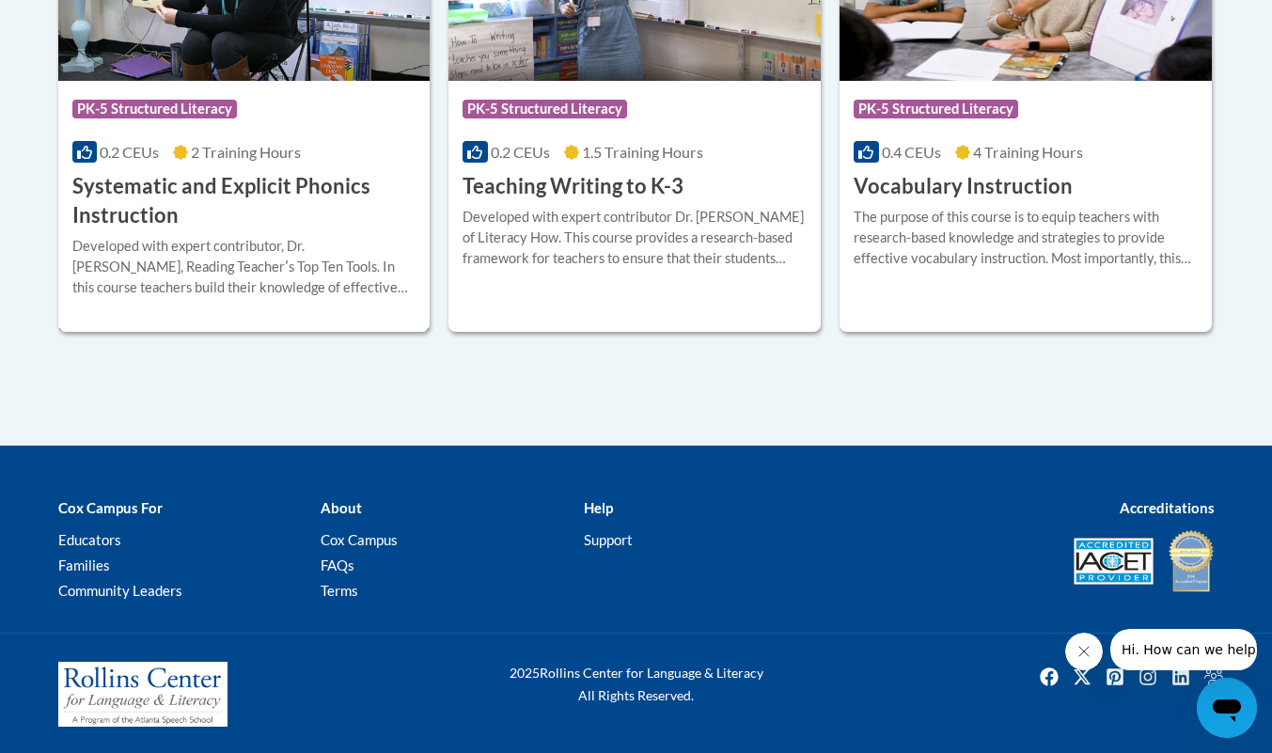
click at [175, 230] on div "More Info Enroll Developed with expert contributor, Dr. [PERSON_NAME], Reading …" at bounding box center [244, 278] width 372 height 96
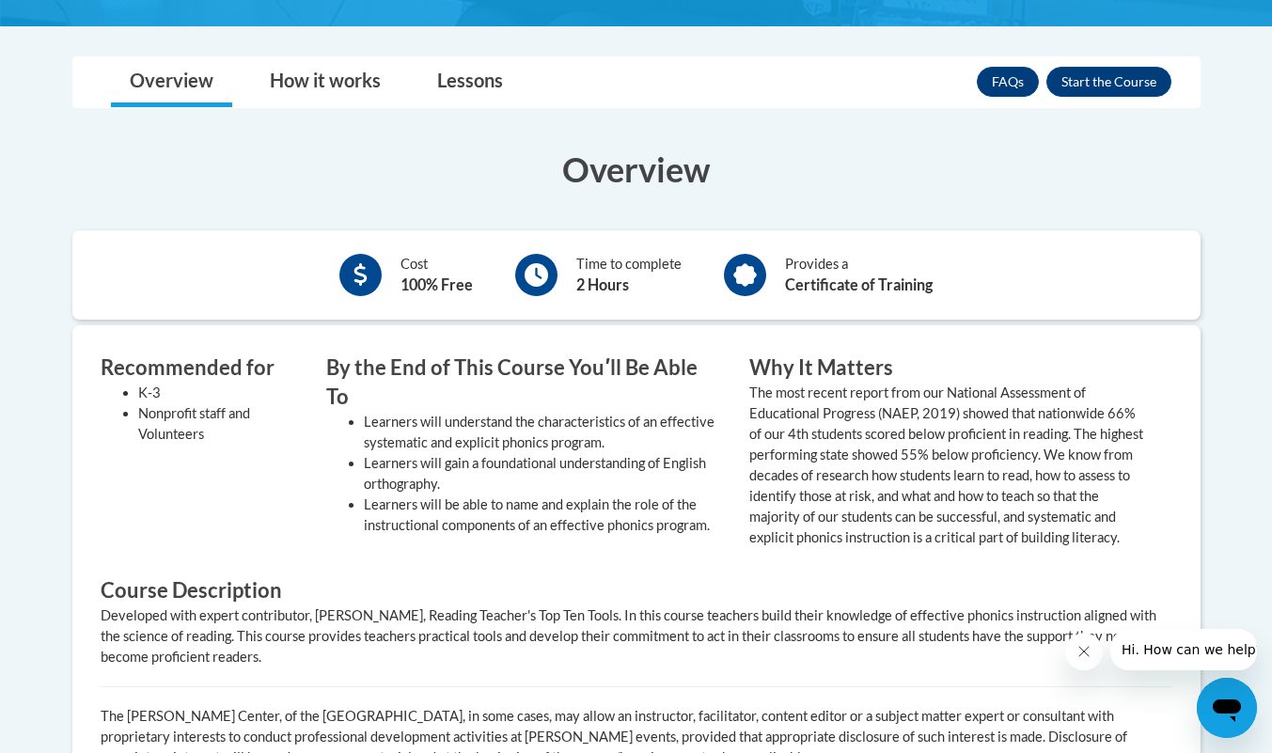
scroll to position [537, 0]
click at [473, 89] on link "Lessons" at bounding box center [469, 82] width 103 height 50
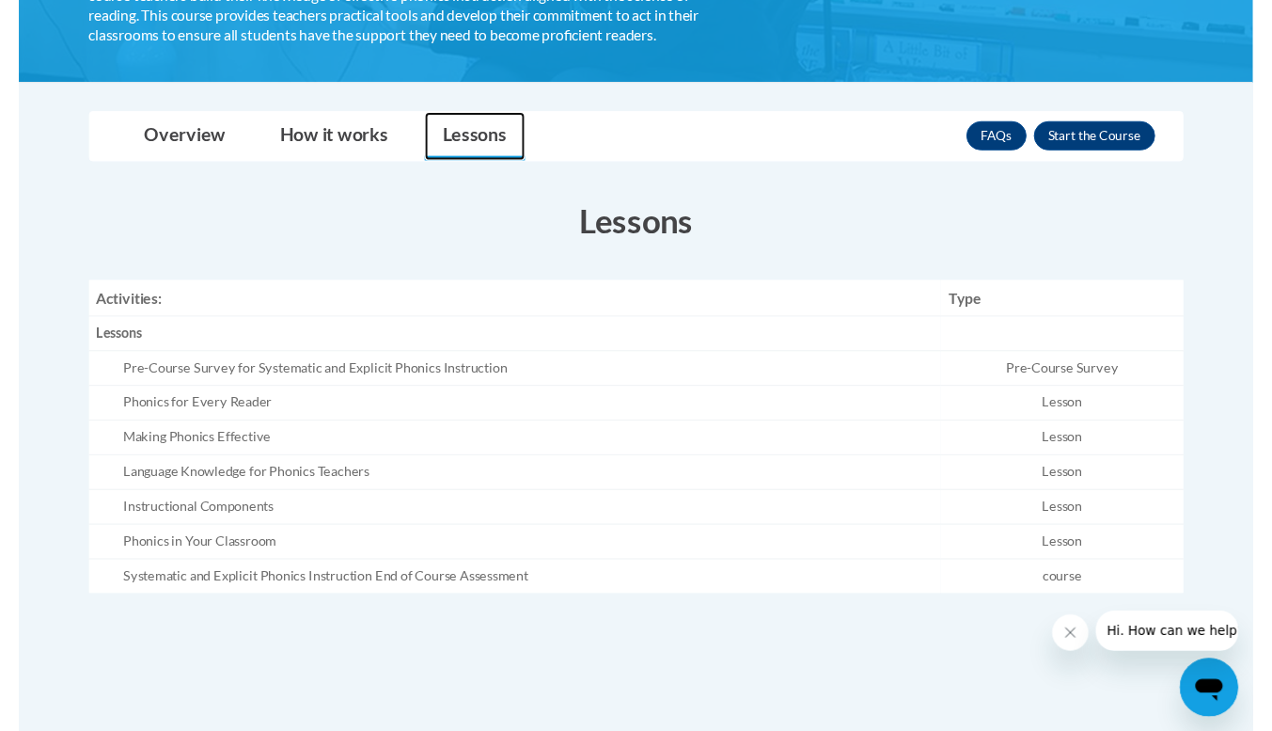
scroll to position [475, 0]
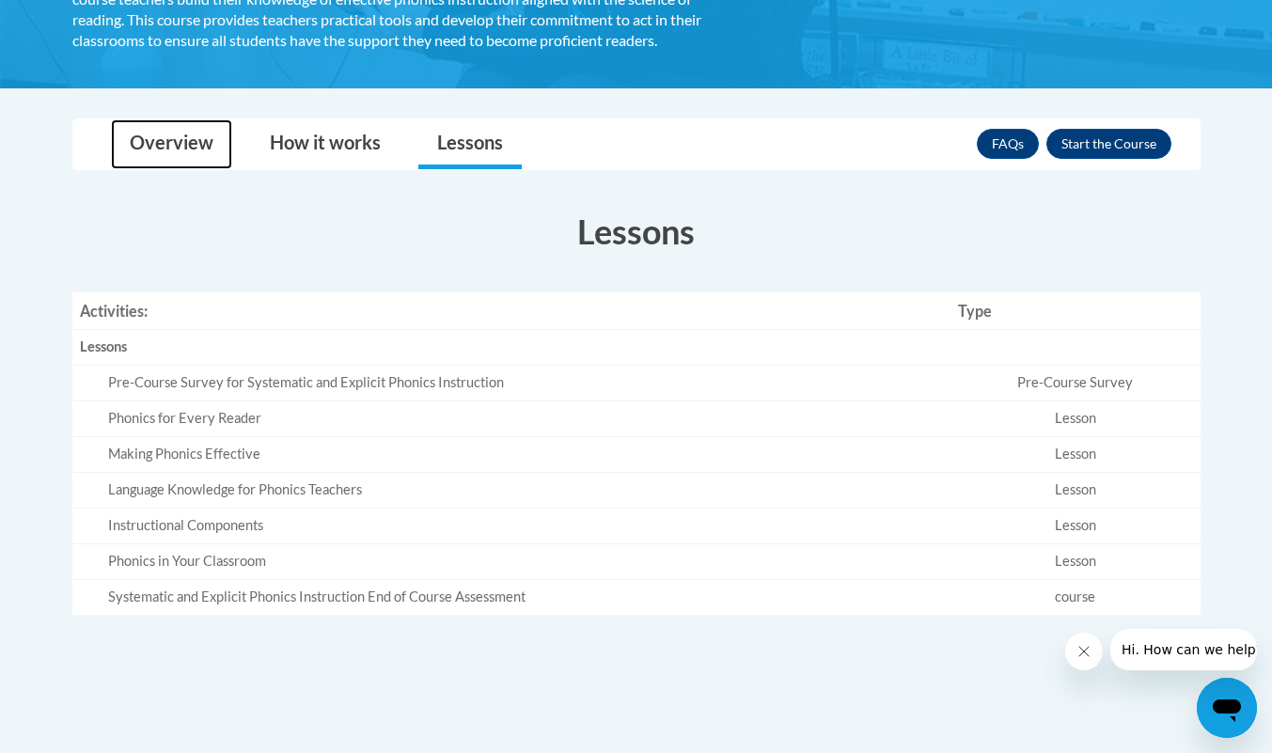
click at [146, 138] on link "Overview" at bounding box center [171, 144] width 121 height 50
